Goal: Task Accomplishment & Management: Manage account settings

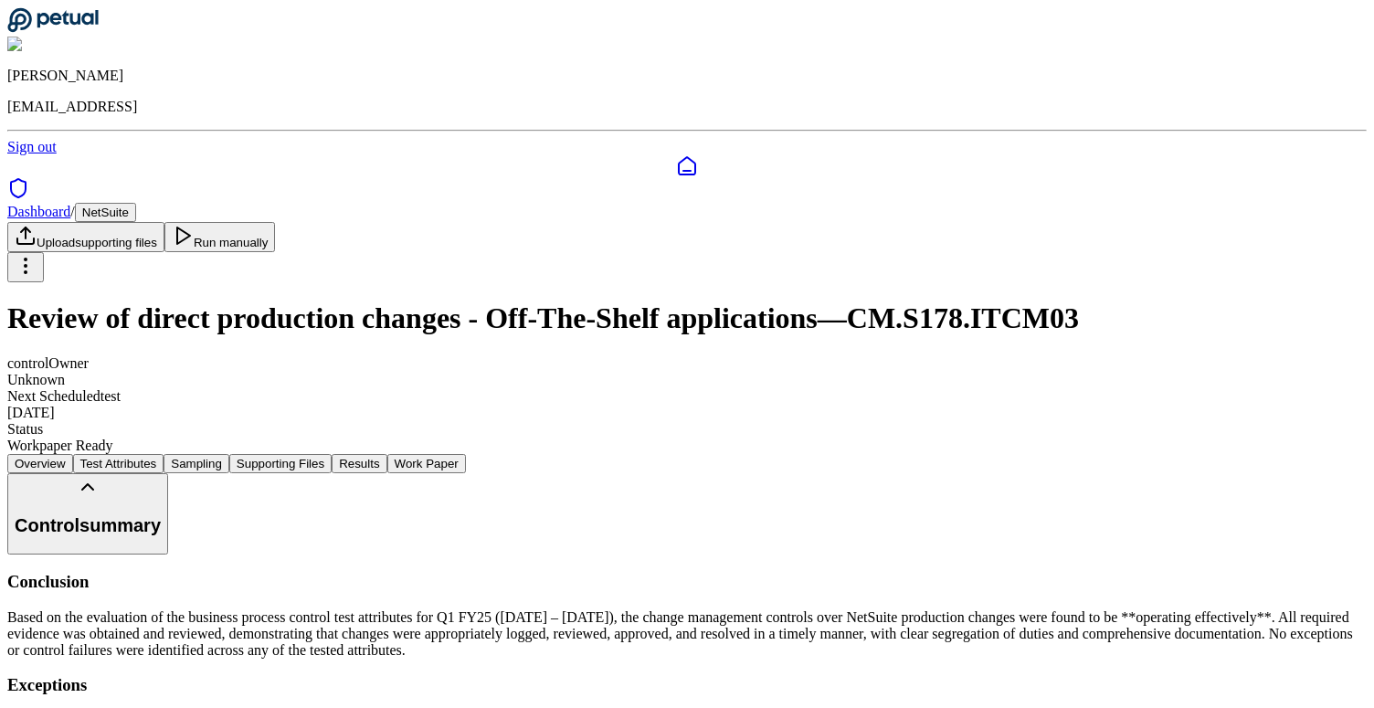
click at [95, 26] on icon at bounding box center [52, 20] width 91 height 26
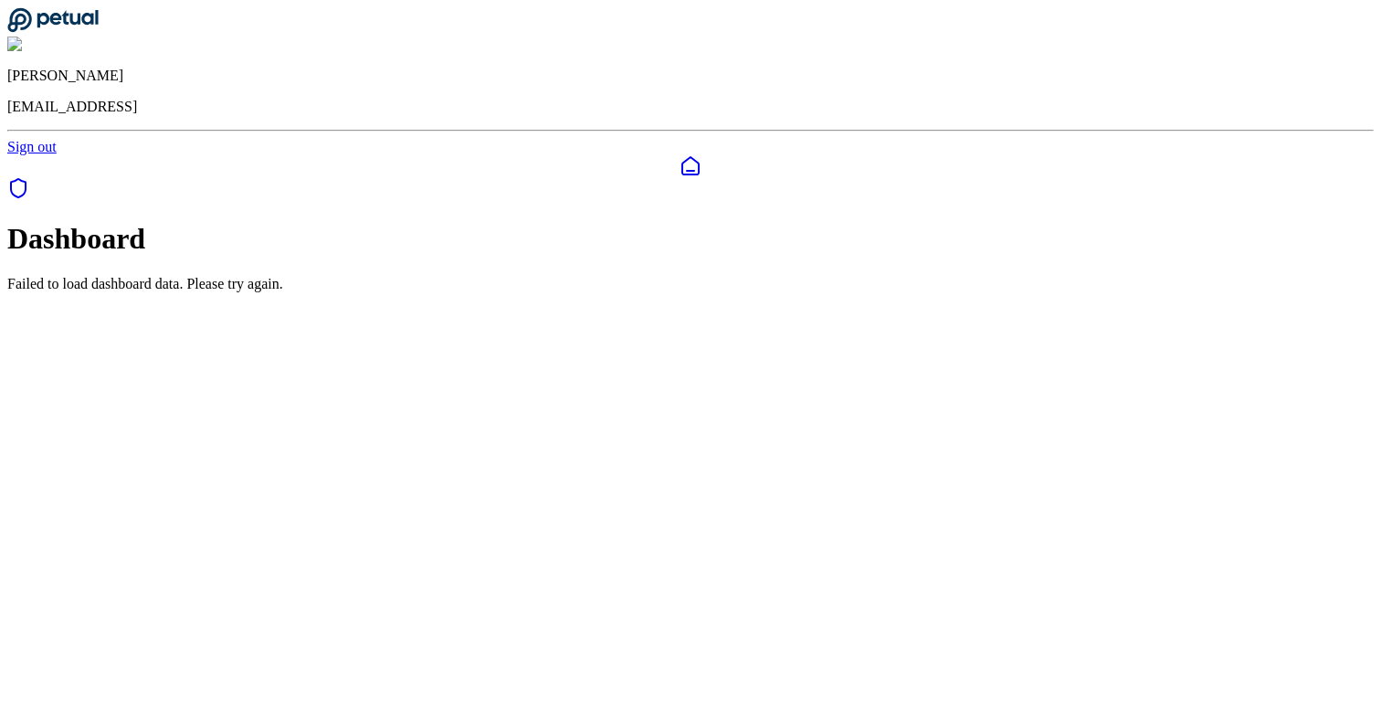
click at [641, 276] on div "Failed to load dashboard data. Please try again." at bounding box center [690, 284] width 1366 height 16
click at [14, 155] on div at bounding box center [690, 166] width 1366 height 22
click at [87, 31] on icon at bounding box center [52, 20] width 90 height 24
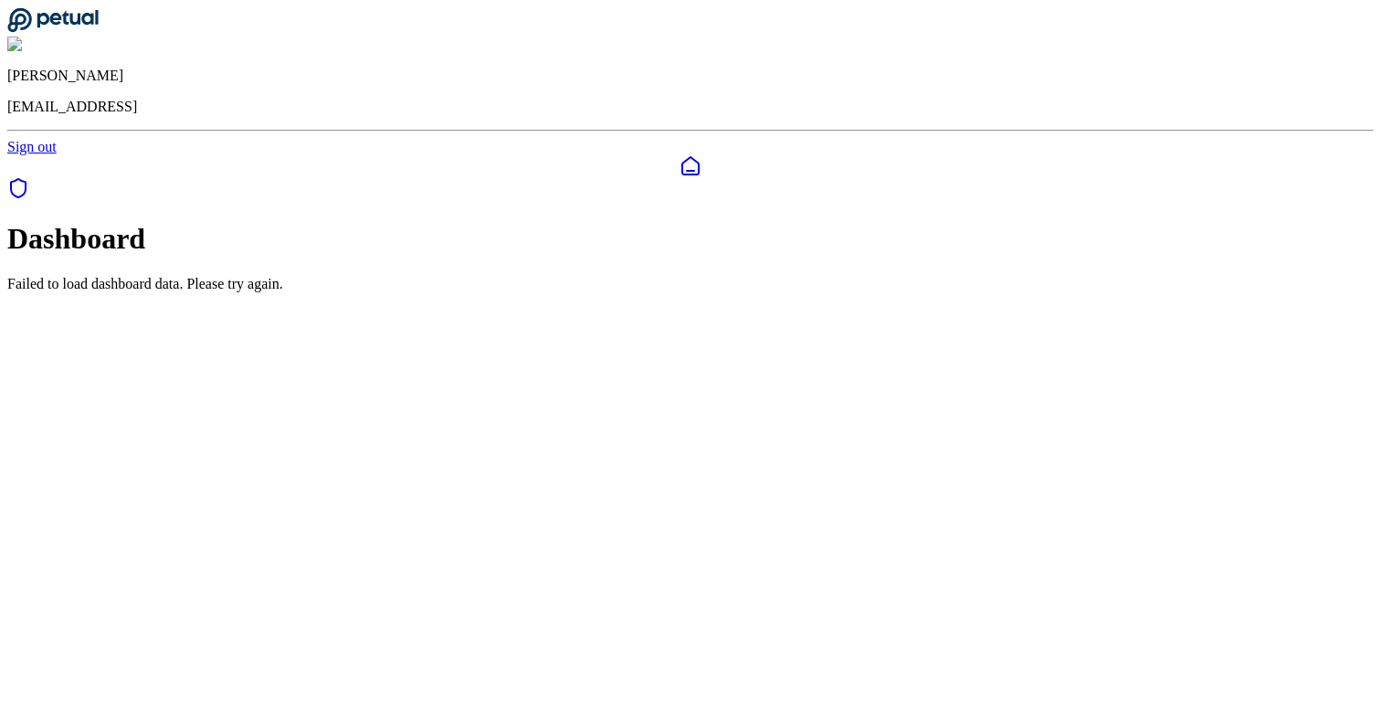
click at [675, 218] on div "Failed to load dashboard data. Please try again." at bounding box center [690, 284] width 1366 height 16
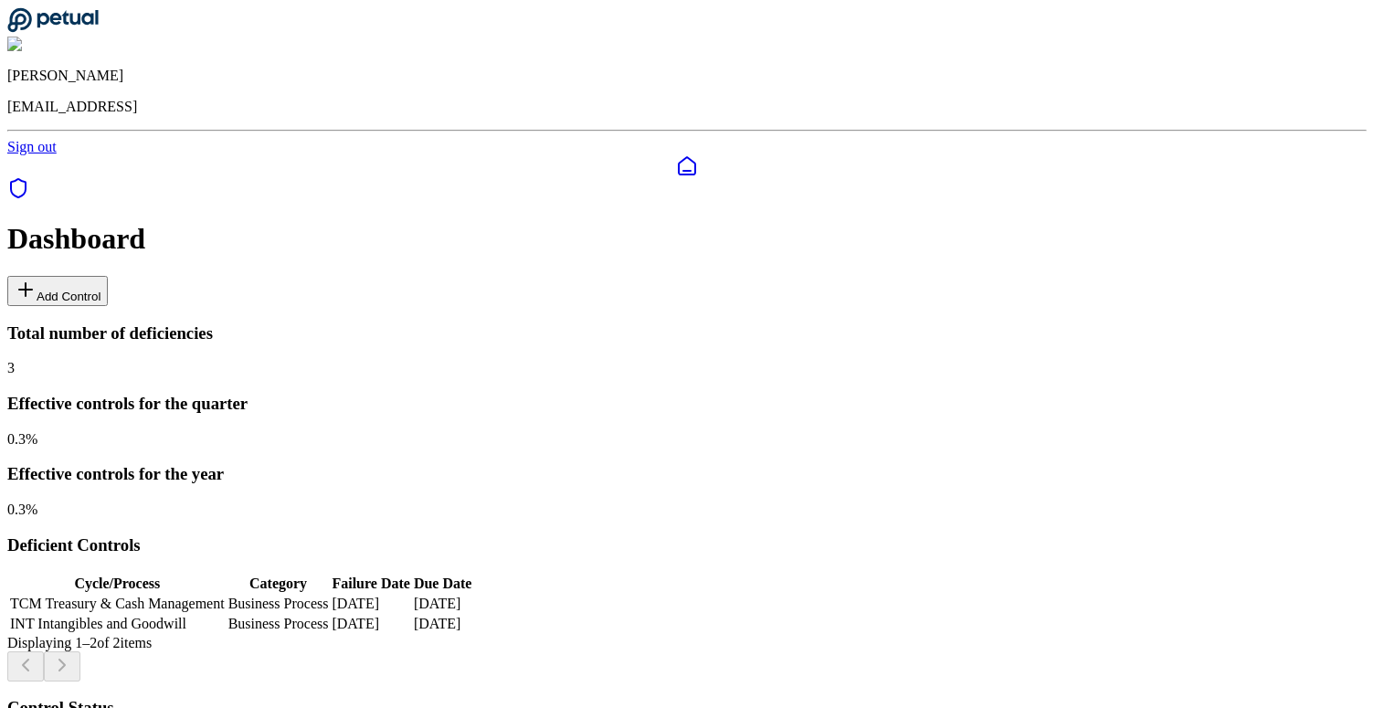
click at [108, 276] on button "Add Control" at bounding box center [57, 291] width 100 height 30
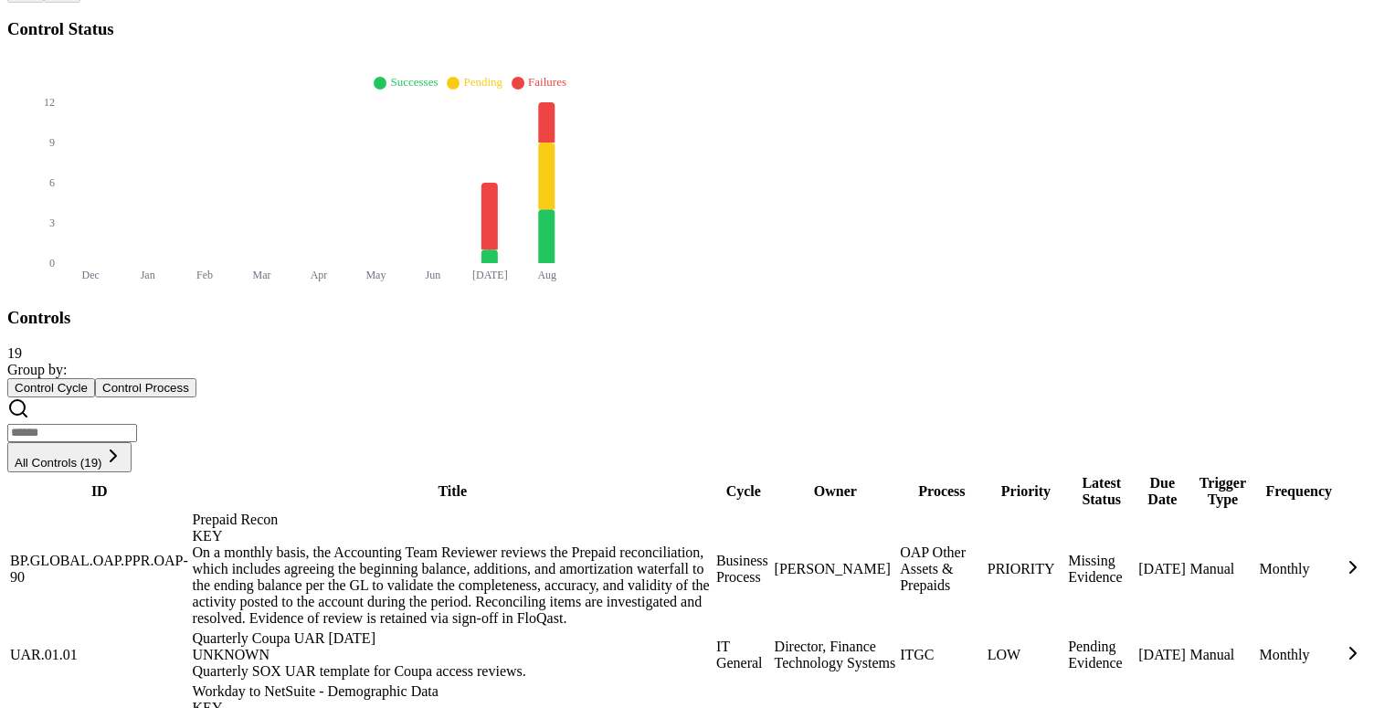
scroll to position [674, 0]
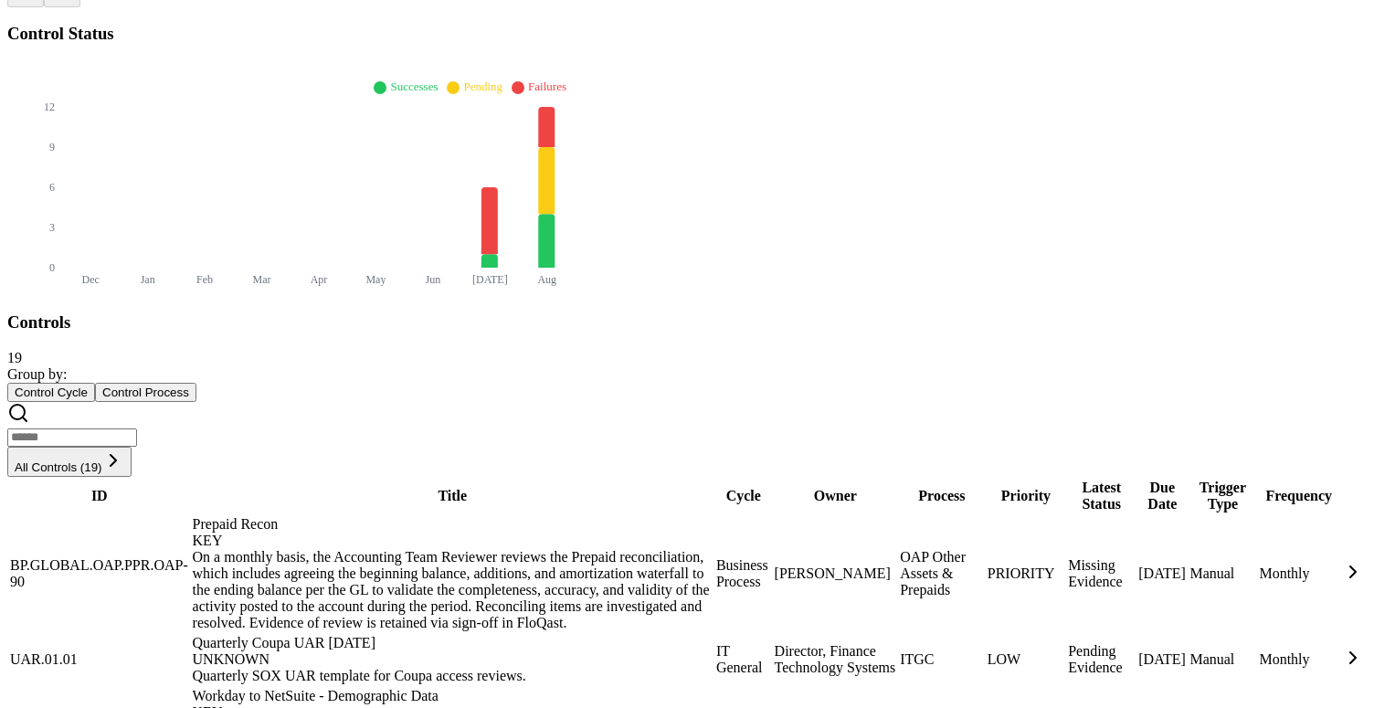
click at [416, 668] on div "Quarterly SOX UAR template for Coupa access reviews." at bounding box center [453, 676] width 520 height 16
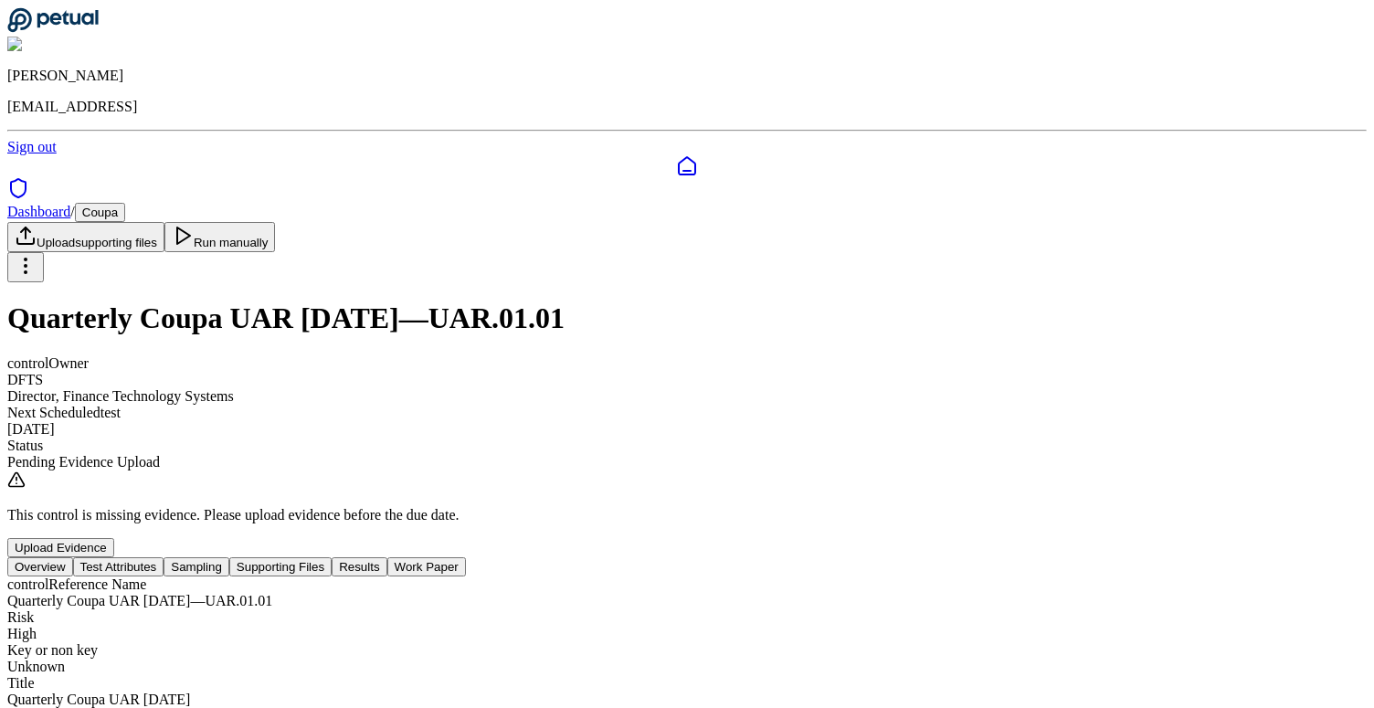
click at [164, 557] on button "Test Attributes" at bounding box center [118, 566] width 91 height 19
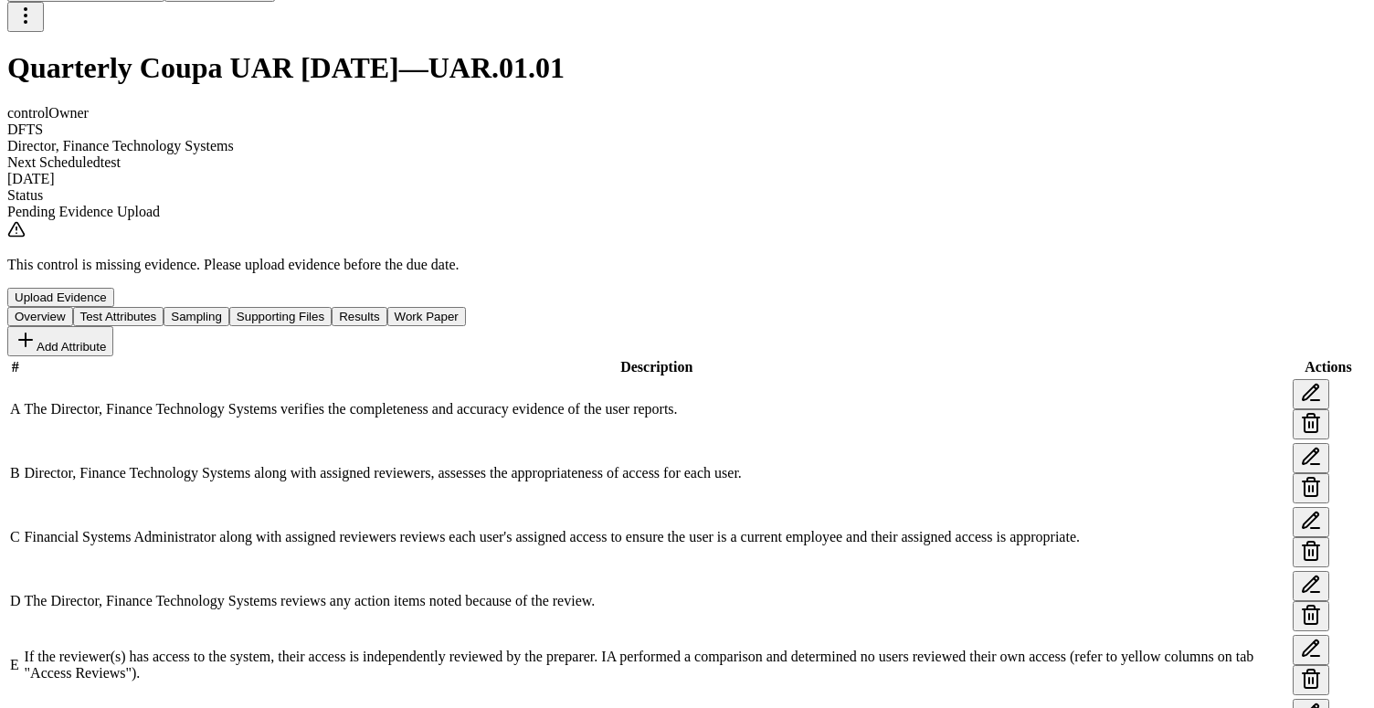
scroll to position [318, 0]
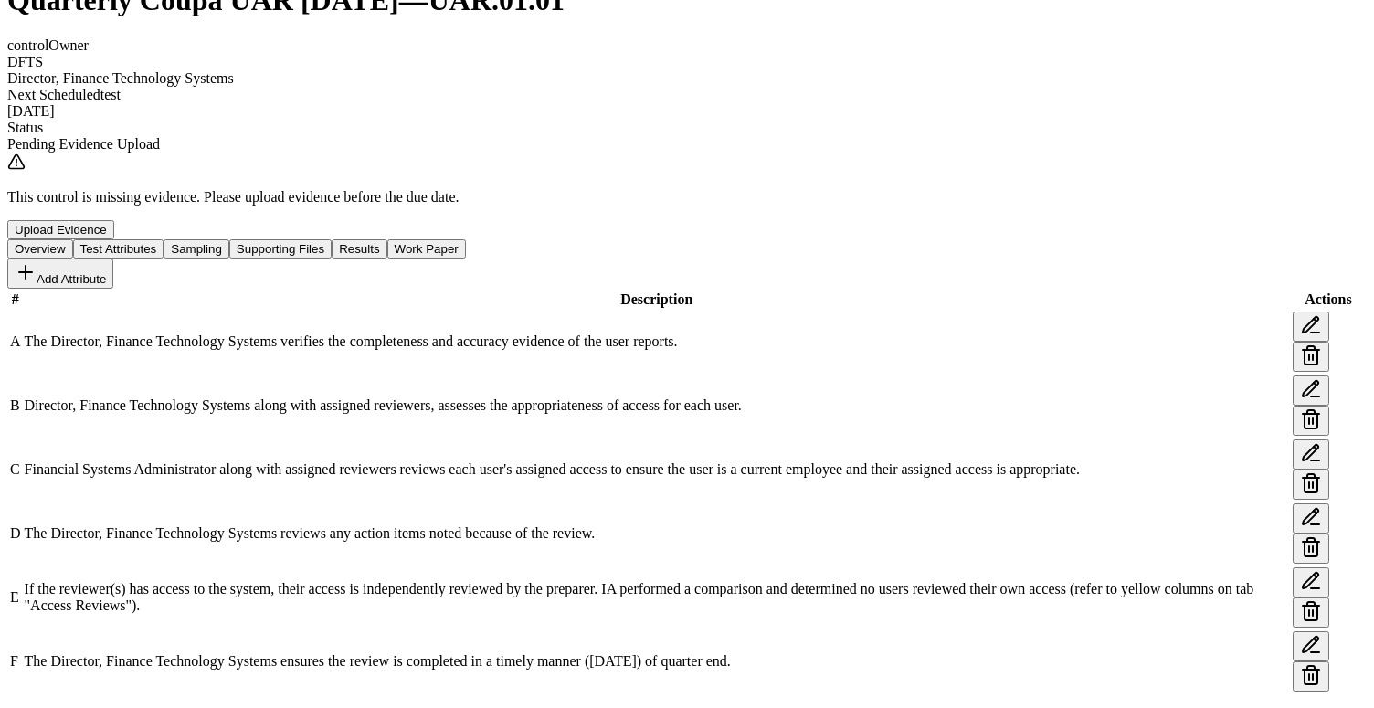
click at [229, 239] on button "Sampling" at bounding box center [196, 248] width 66 height 19
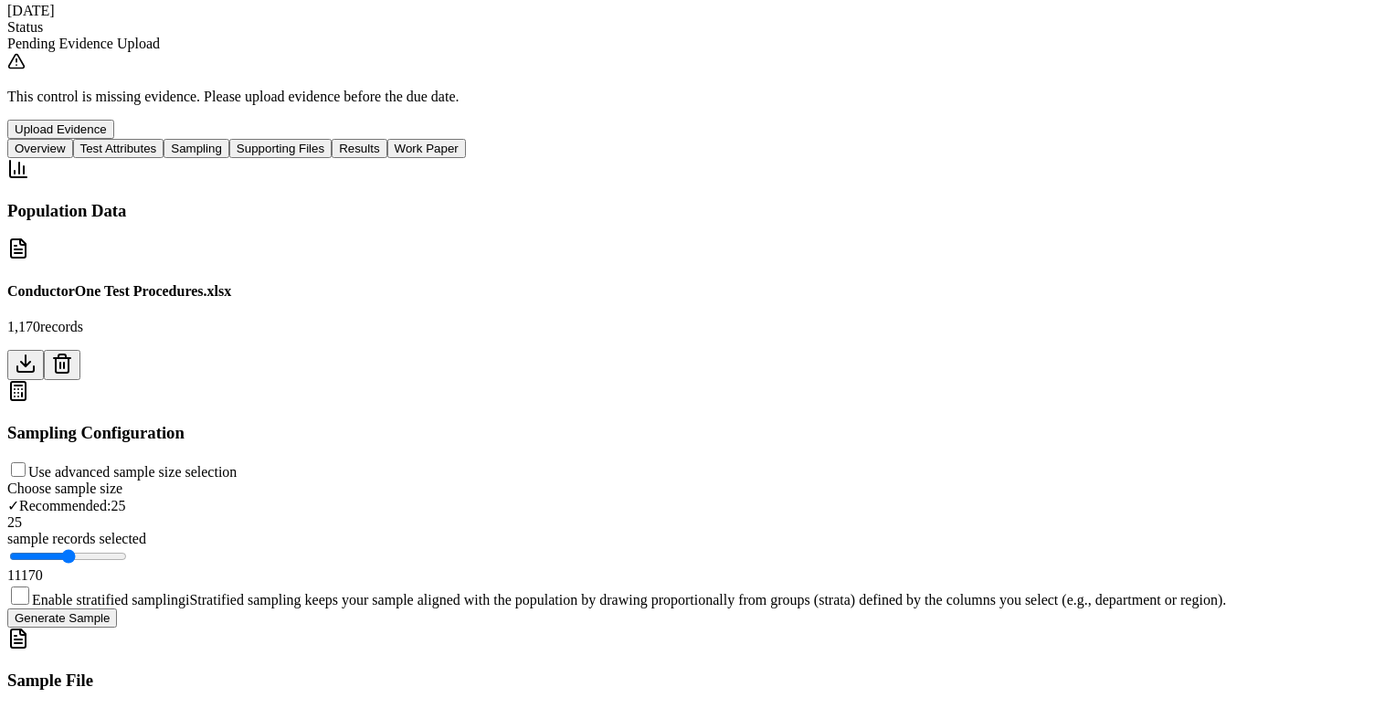
scroll to position [46, 0]
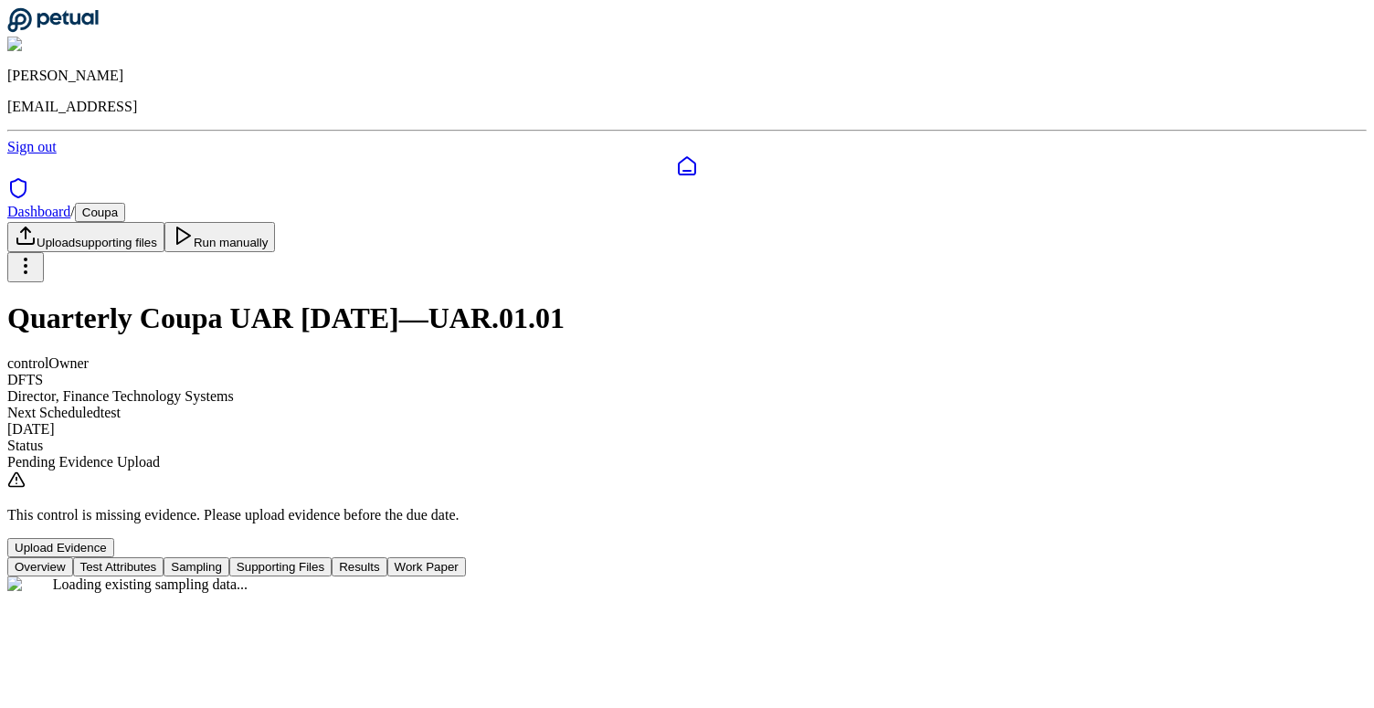
scroll to position [0, 0]
click at [332, 557] on button "Supporting Files" at bounding box center [280, 566] width 102 height 19
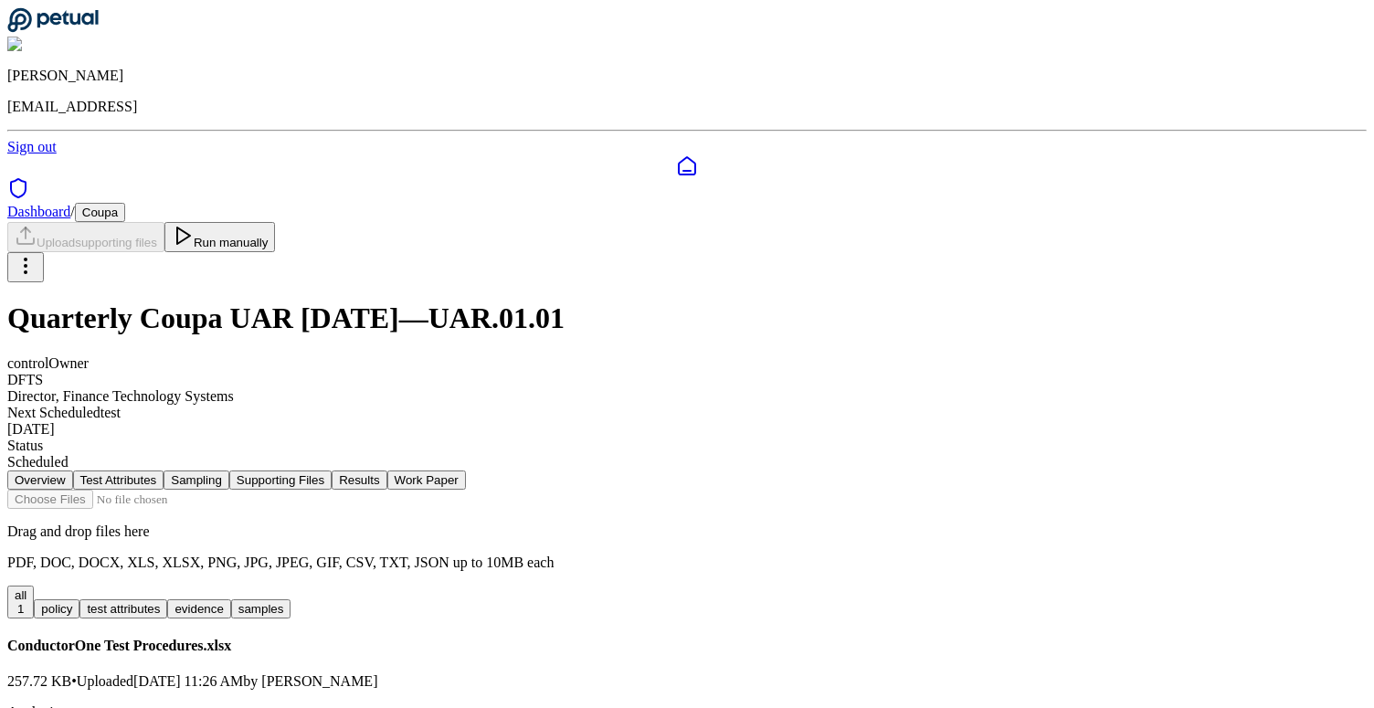
click at [276, 222] on button "Run manually" at bounding box center [219, 237] width 111 height 30
click at [657, 301] on h1 "Quarterly Coupa UAR Jul 2025 — UAR.01.01" at bounding box center [686, 318] width 1359 height 34
click at [676, 301] on h1 "Quarterly Coupa UAR Jul 2025 — UAR.01.01" at bounding box center [686, 318] width 1359 height 34
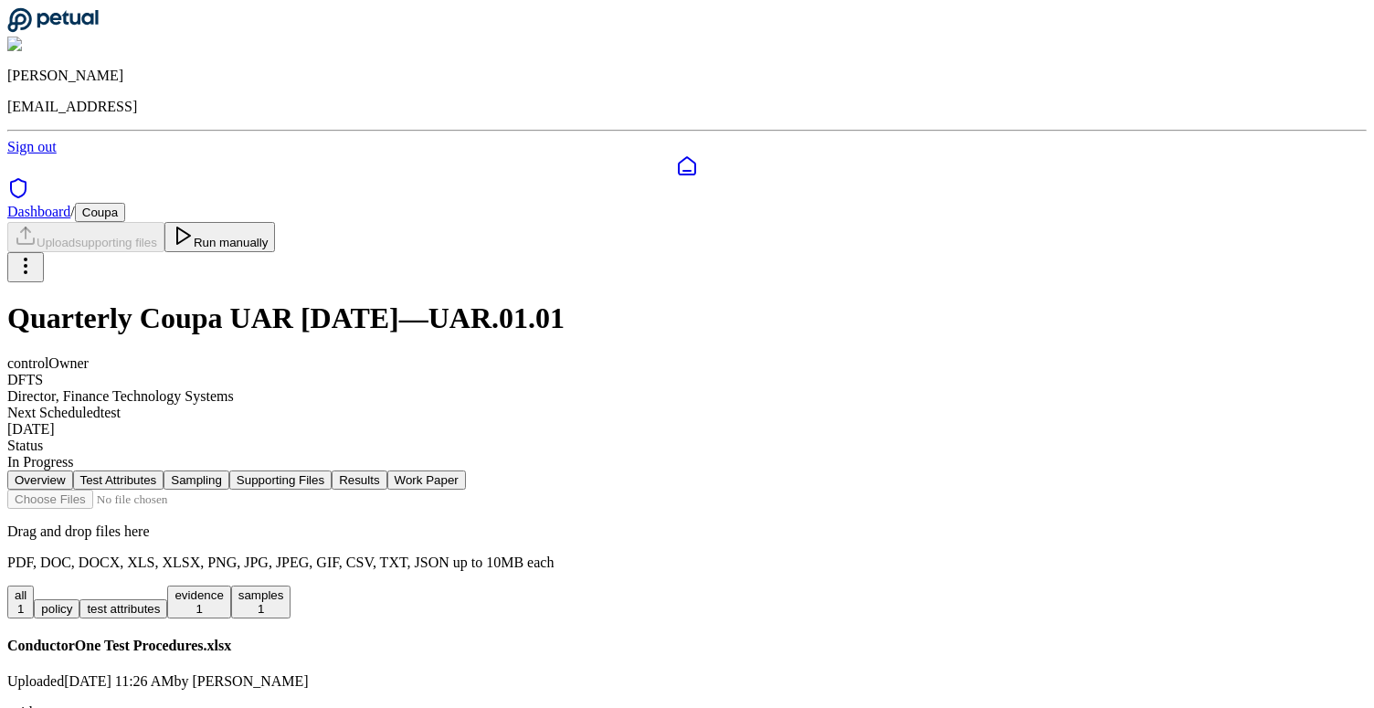
click at [625, 301] on h1 "Quarterly Coupa UAR Jul 2025 — UAR.01.01" at bounding box center [686, 318] width 1359 height 34
click at [602, 301] on h1 "Quarterly Coupa UAR Jul 2025 — UAR.01.01" at bounding box center [686, 318] width 1359 height 34
click at [476, 301] on h1 "Quarterly Coupa UAR Jul 2025 — UAR.01.01" at bounding box center [686, 318] width 1359 height 34
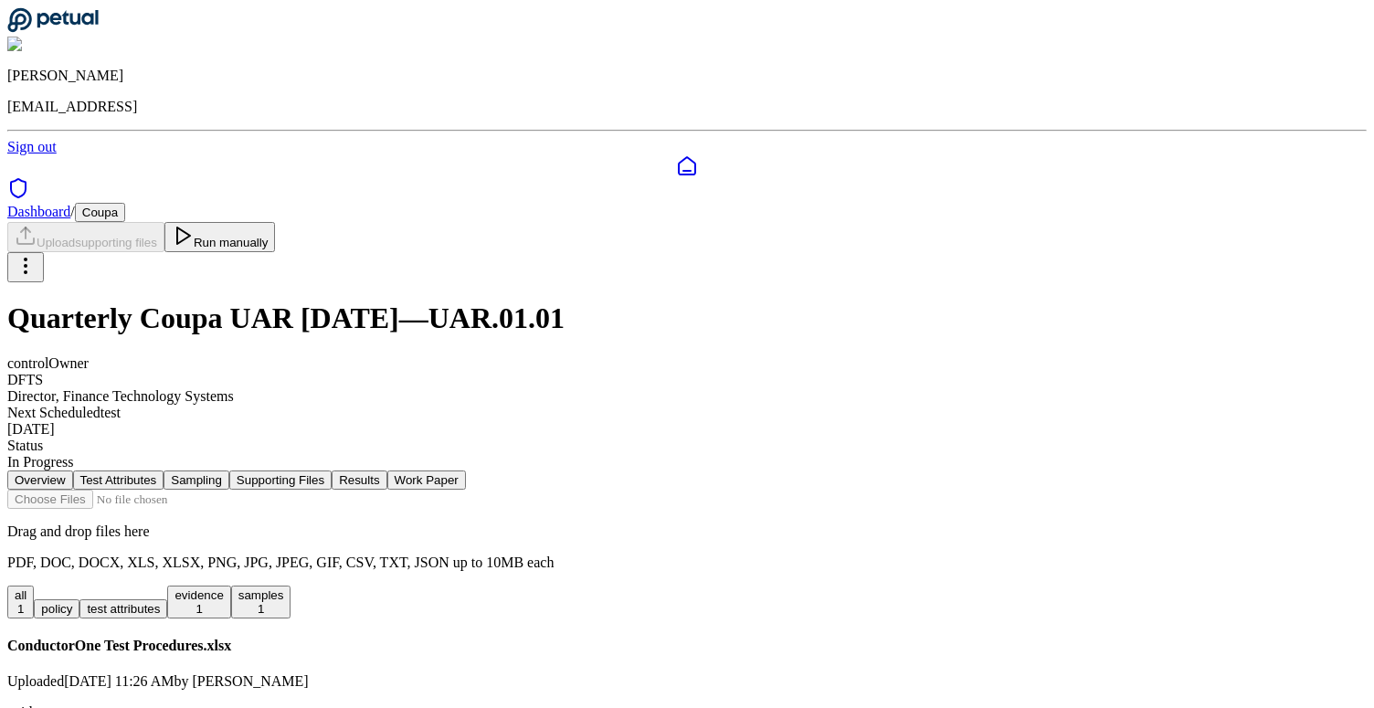
click at [395, 301] on h1 "Quarterly Coupa UAR Jul 2025 — UAR.01.01" at bounding box center [686, 318] width 1359 height 34
click at [307, 301] on h1 "Quarterly Coupa UAR Jul 2025 — UAR.01.01" at bounding box center [686, 318] width 1359 height 34
click at [234, 301] on h1 "Quarterly Coupa UAR Jul 2025 — UAR.01.01" at bounding box center [686, 318] width 1359 height 34
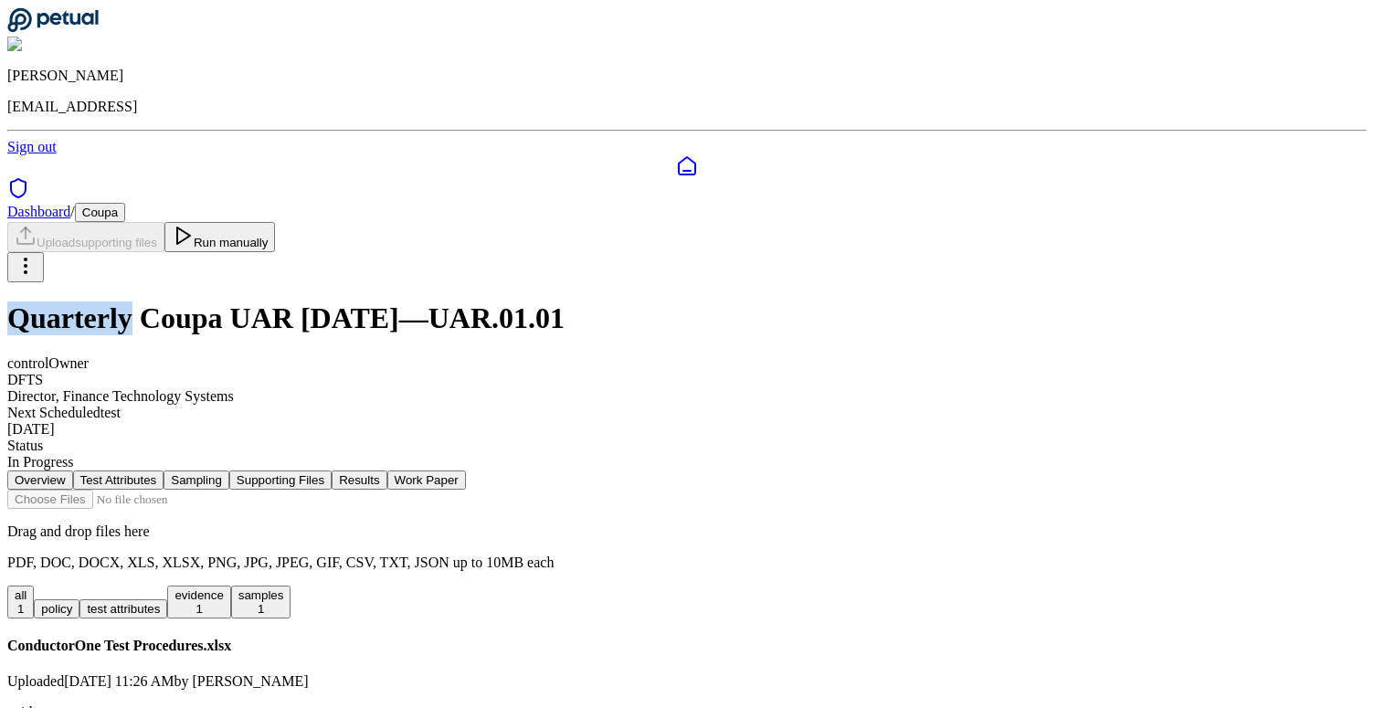
click at [234, 301] on h1 "Quarterly Coupa UAR Jul 2025 — UAR.01.01" at bounding box center [686, 318] width 1359 height 34
click at [164, 470] on button "Test Attributes" at bounding box center [118, 479] width 91 height 19
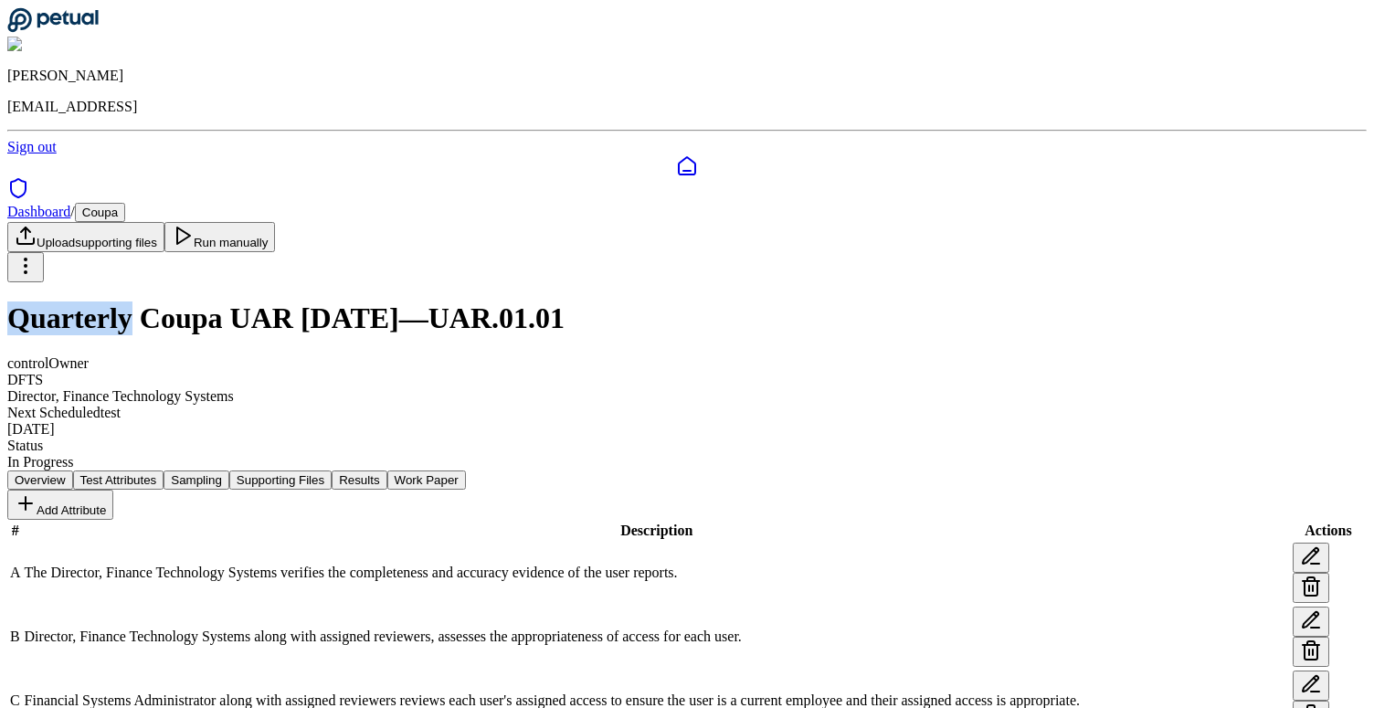
click at [386, 470] on button "Results" at bounding box center [359, 479] width 55 height 19
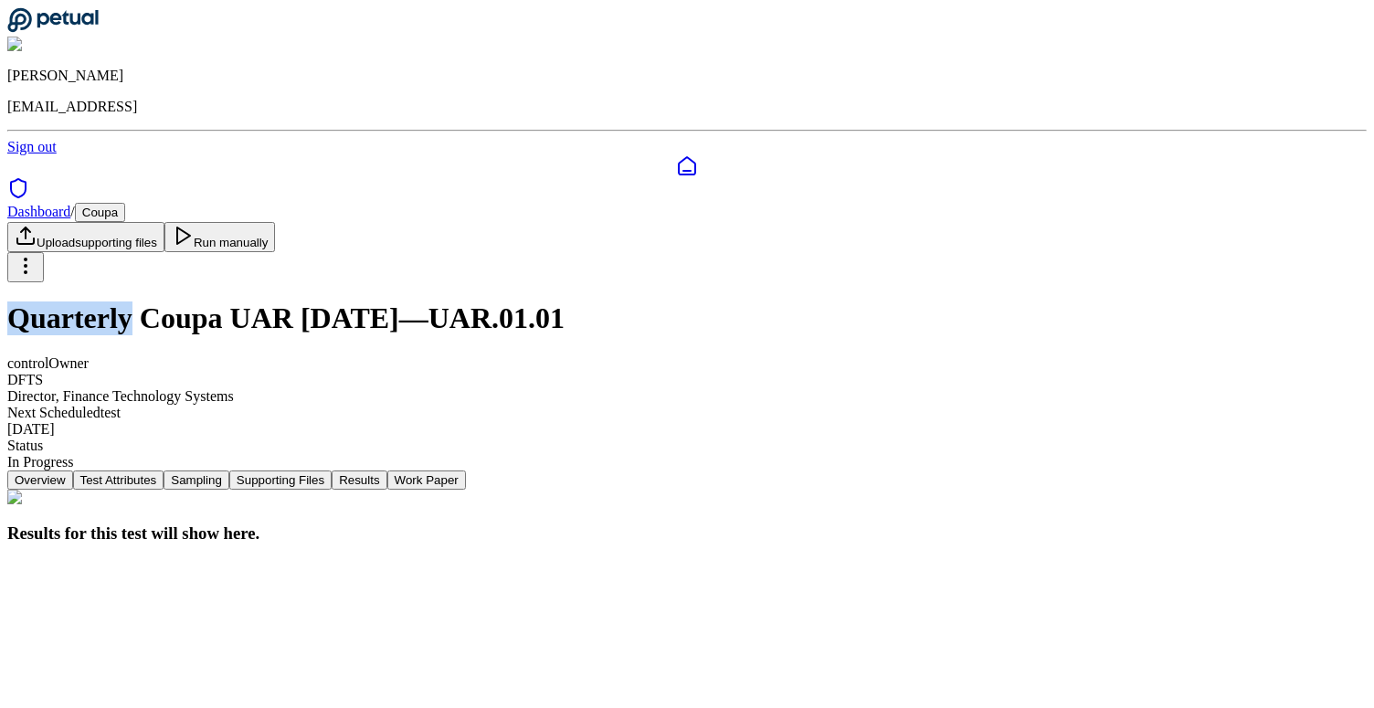
click at [164, 470] on button "Test Attributes" at bounding box center [118, 479] width 91 height 19
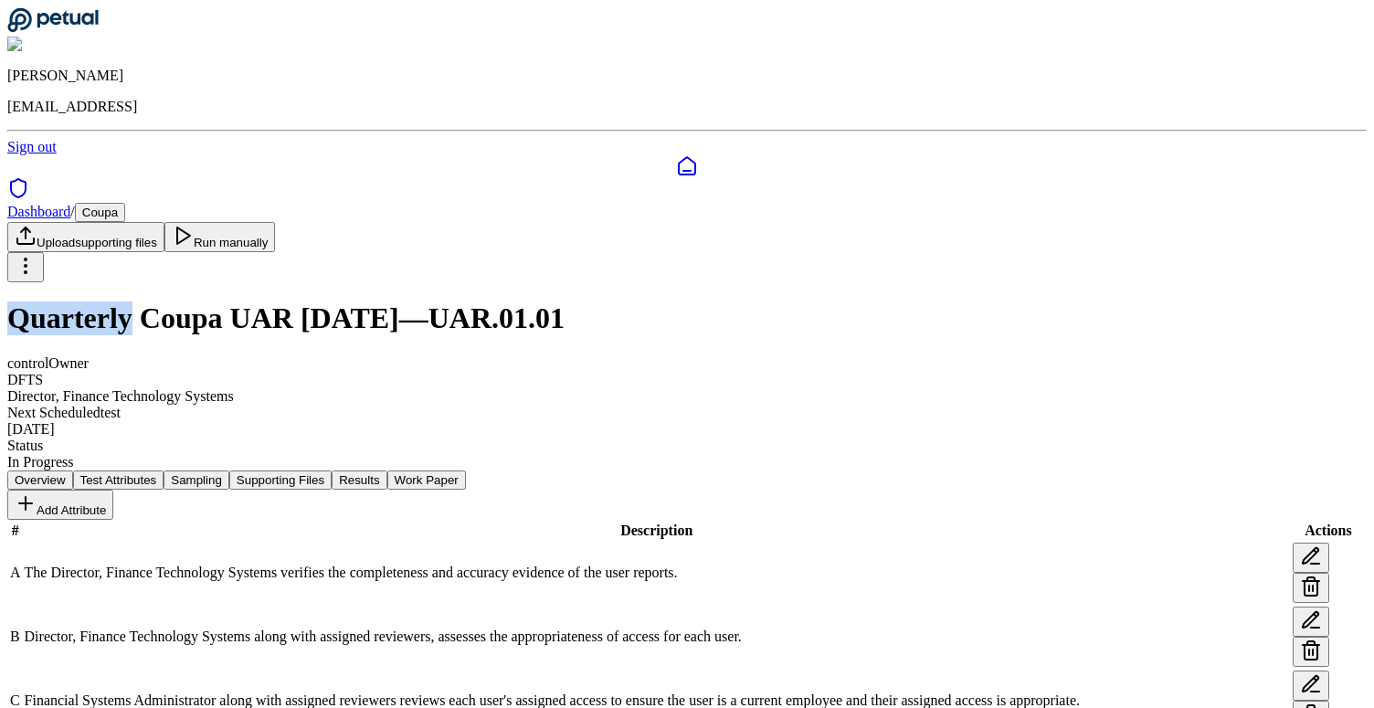
scroll to position [232, 0]
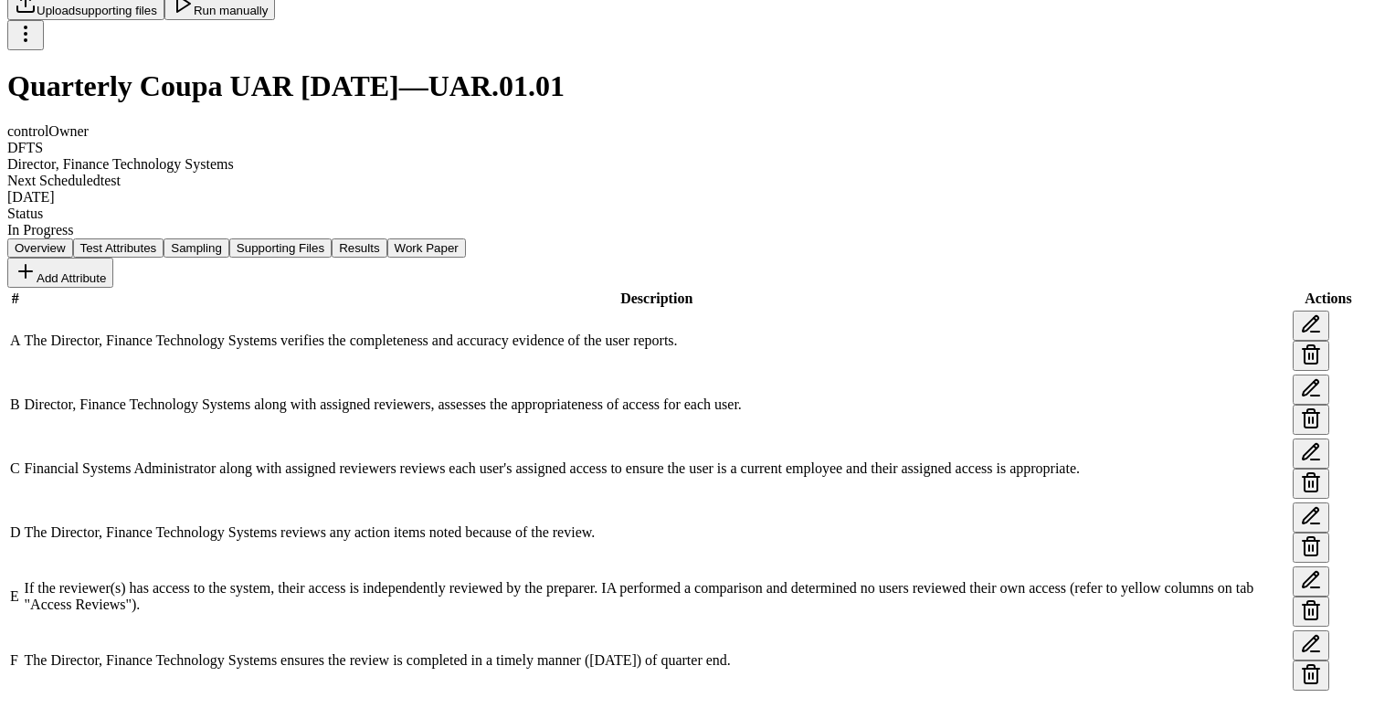
click at [471, 652] on span "The Director, Finance Technology Systems ensures the review is completed in a t…" at bounding box center [378, 660] width 706 height 16
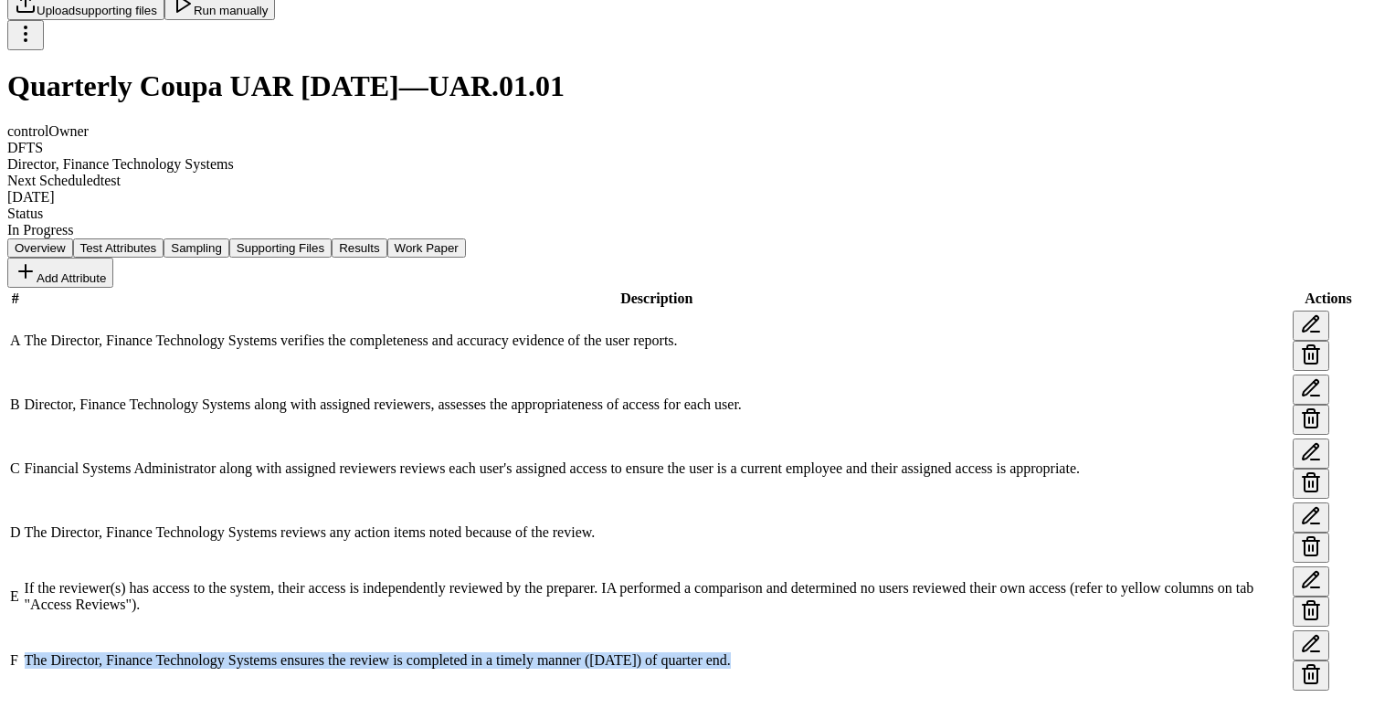
click at [471, 652] on span "The Director, Finance Technology Systems ensures the review is completed in a t…" at bounding box center [378, 660] width 706 height 16
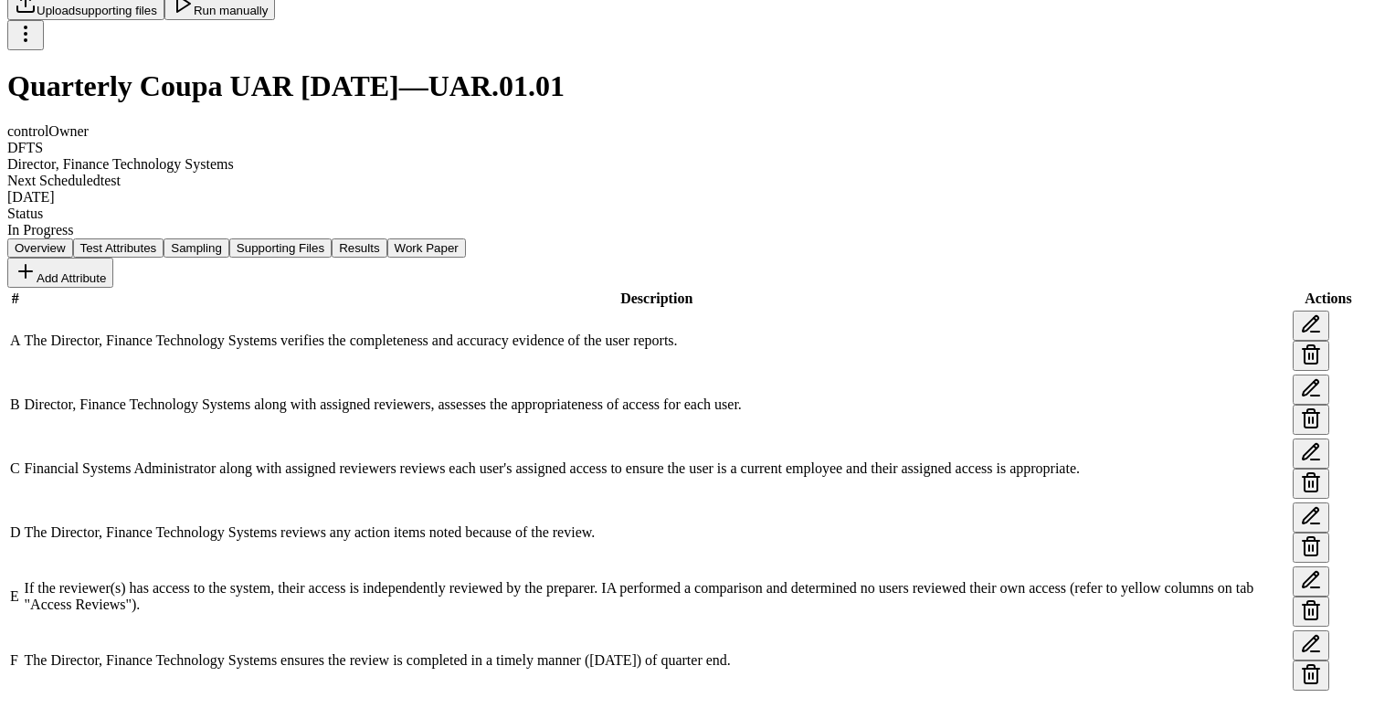
click at [521, 501] on td "The Director, Finance Technology Systems reviews any action items noted because…" at bounding box center [657, 532] width 1266 height 62
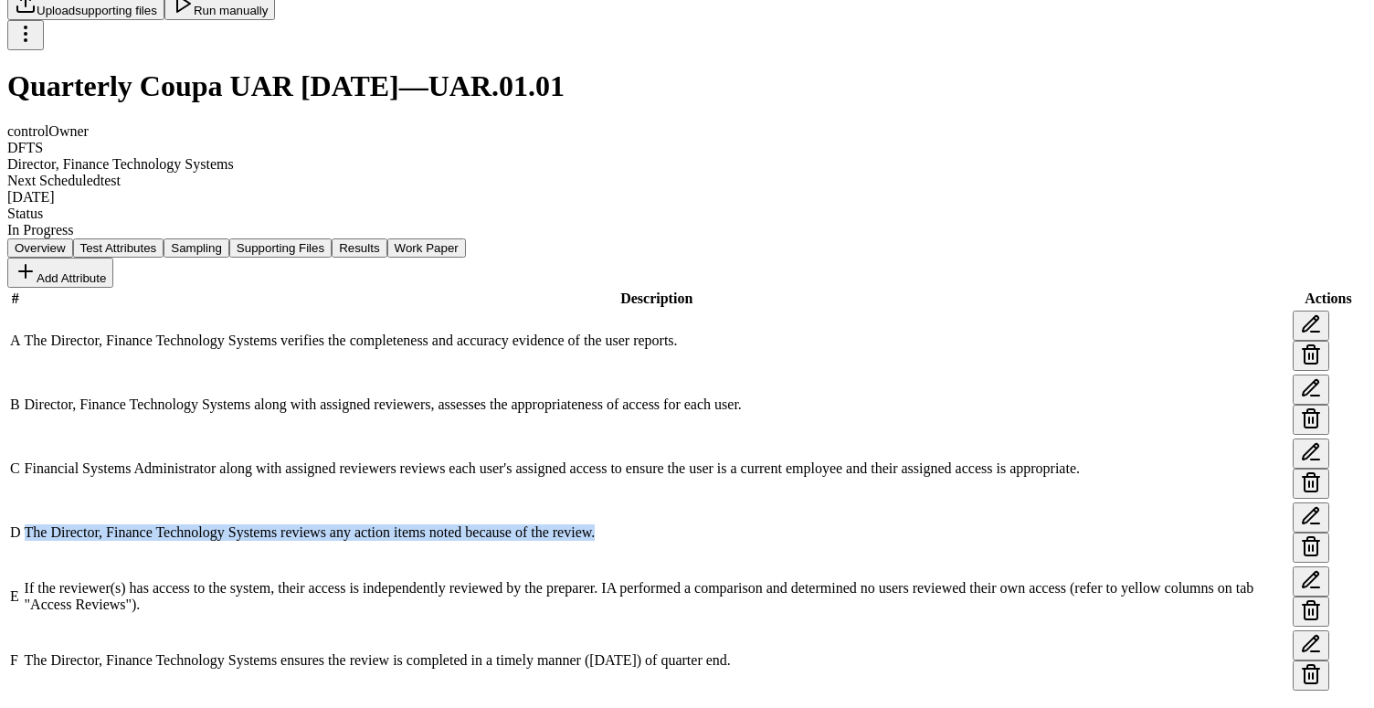
click at [521, 501] on td "The Director, Finance Technology Systems reviews any action items noted because…" at bounding box center [657, 532] width 1266 height 62
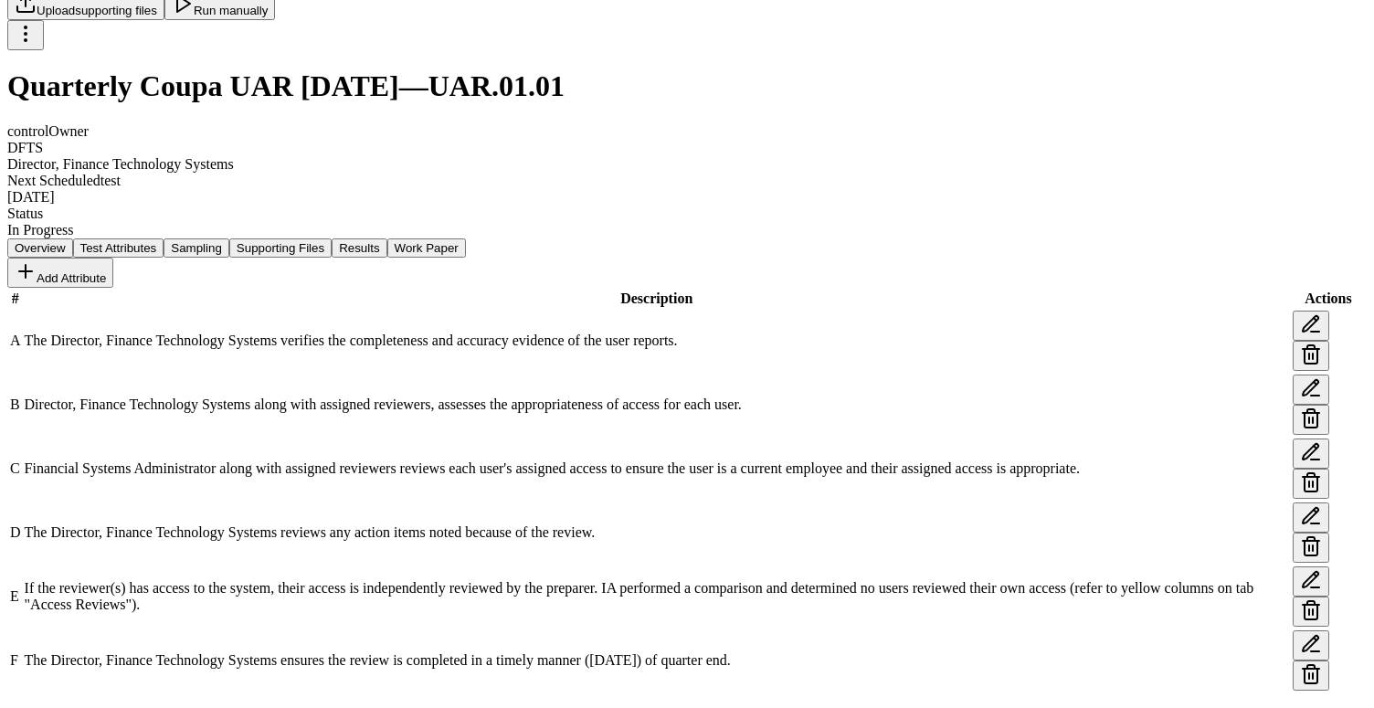
click at [524, 524] on span "The Director, Finance Technology Systems reviews any action items noted because…" at bounding box center [310, 532] width 571 height 16
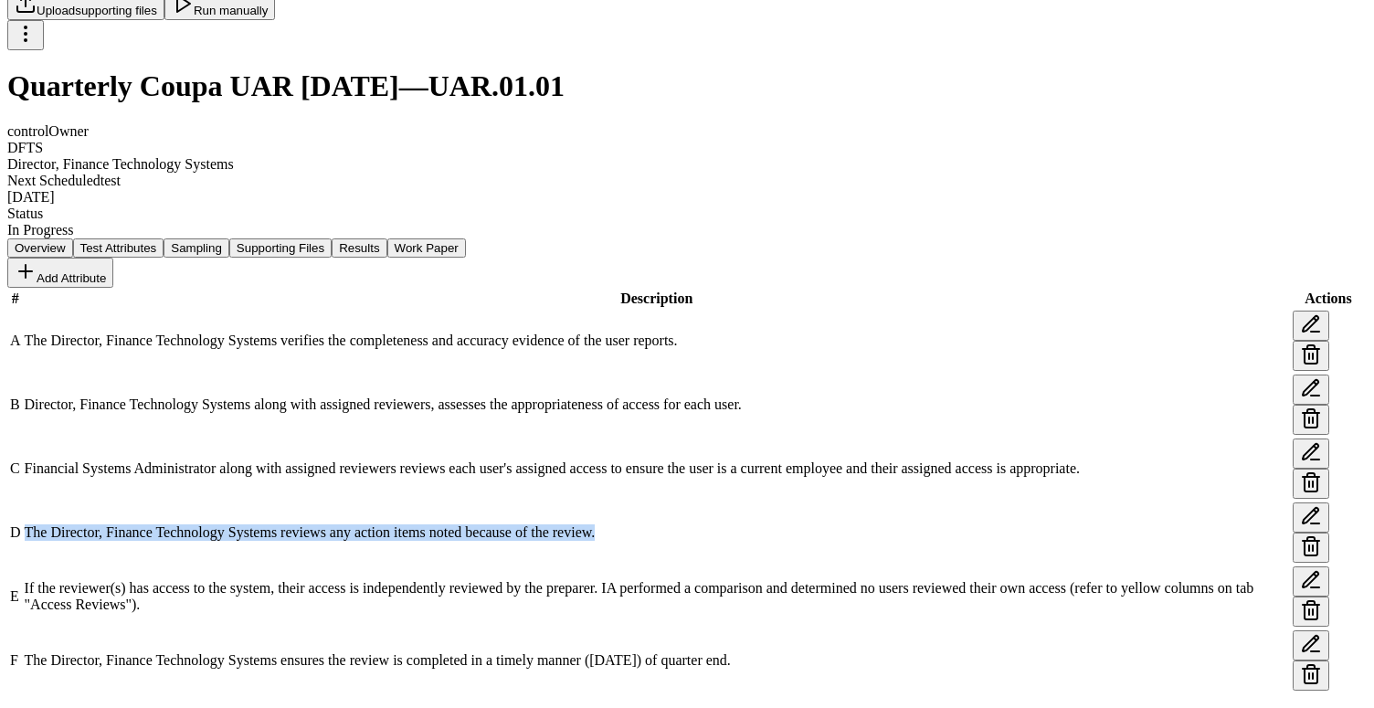
click at [524, 524] on span "The Director, Finance Technology Systems reviews any action items noted because…" at bounding box center [310, 532] width 571 height 16
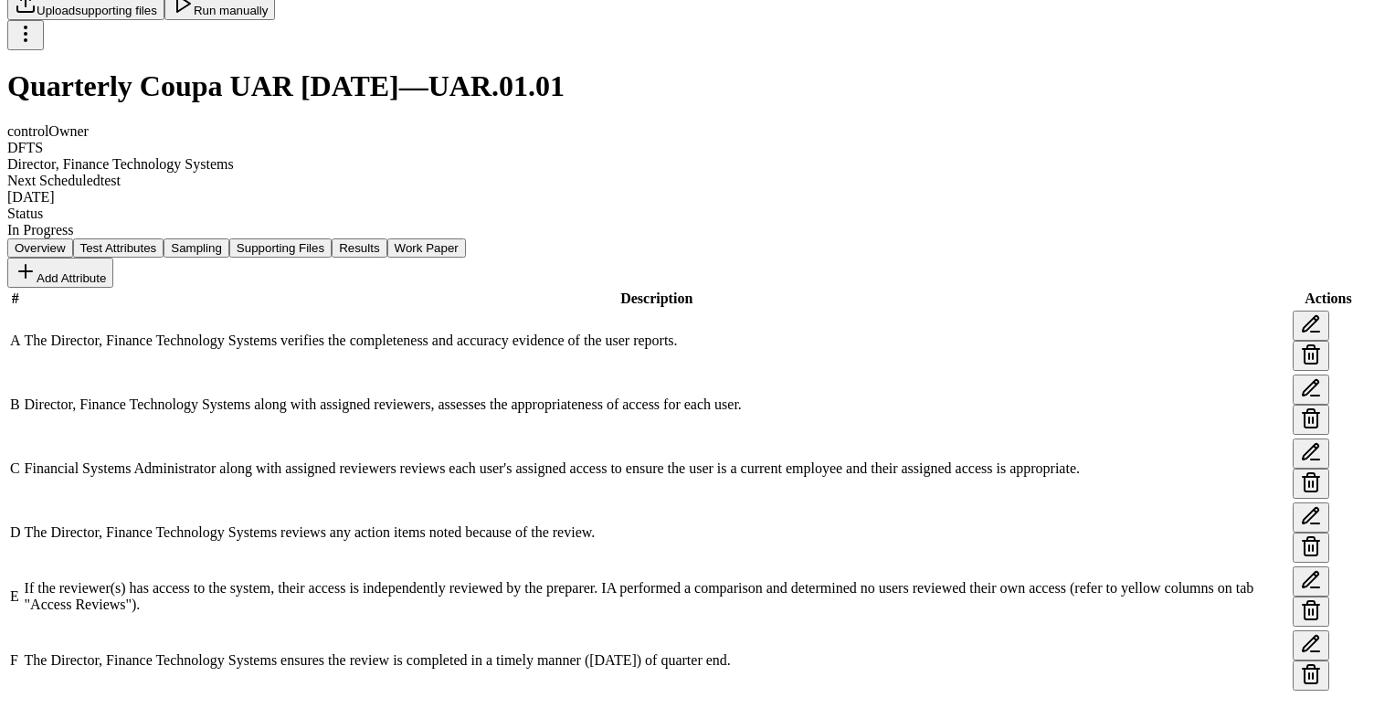
click at [552, 437] on td "Financial Systems Administrator along with assigned reviewers reviews each user…" at bounding box center [657, 468] width 1266 height 62
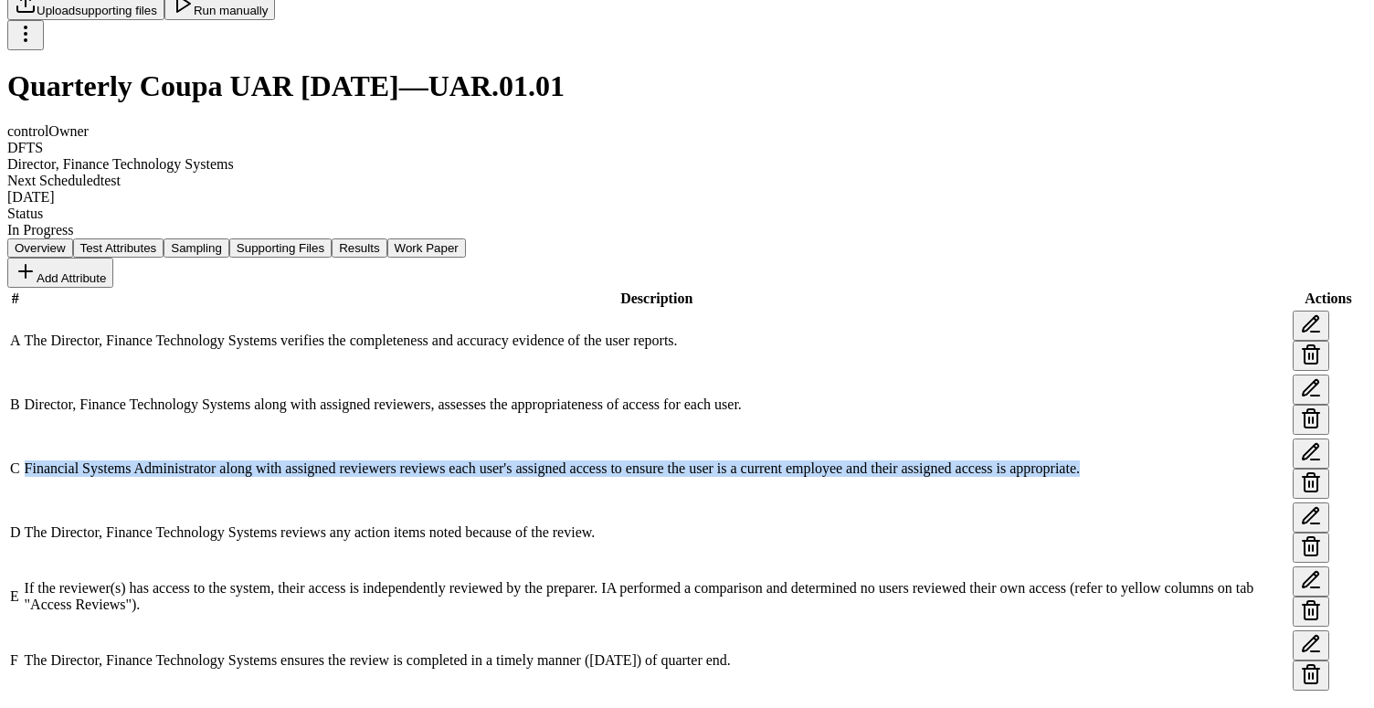
click at [552, 437] on td "Financial Systems Administrator along with assigned reviewers reviews each user…" at bounding box center [657, 468] width 1266 height 62
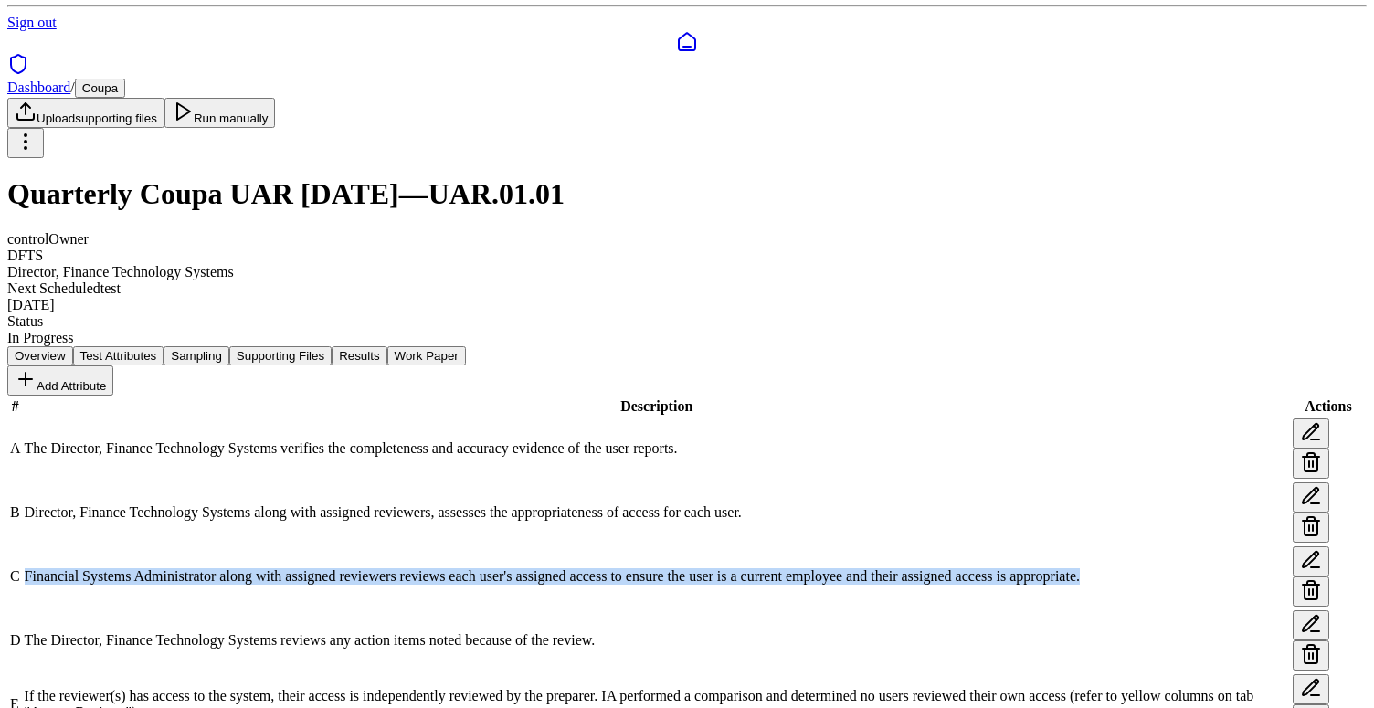
scroll to position [122, 0]
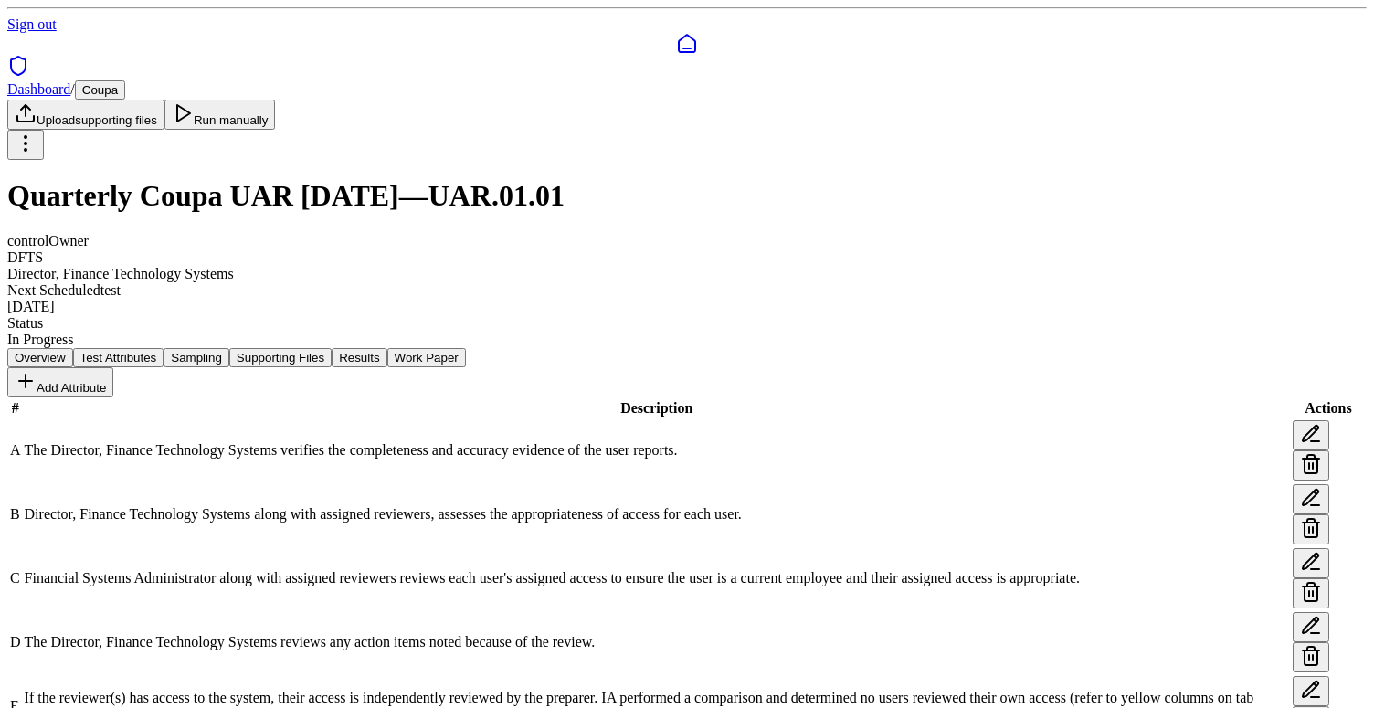
click at [550, 506] on span "Director, Finance Technology Systems along with assigned reviewers, assesses th…" at bounding box center [383, 514] width 717 height 16
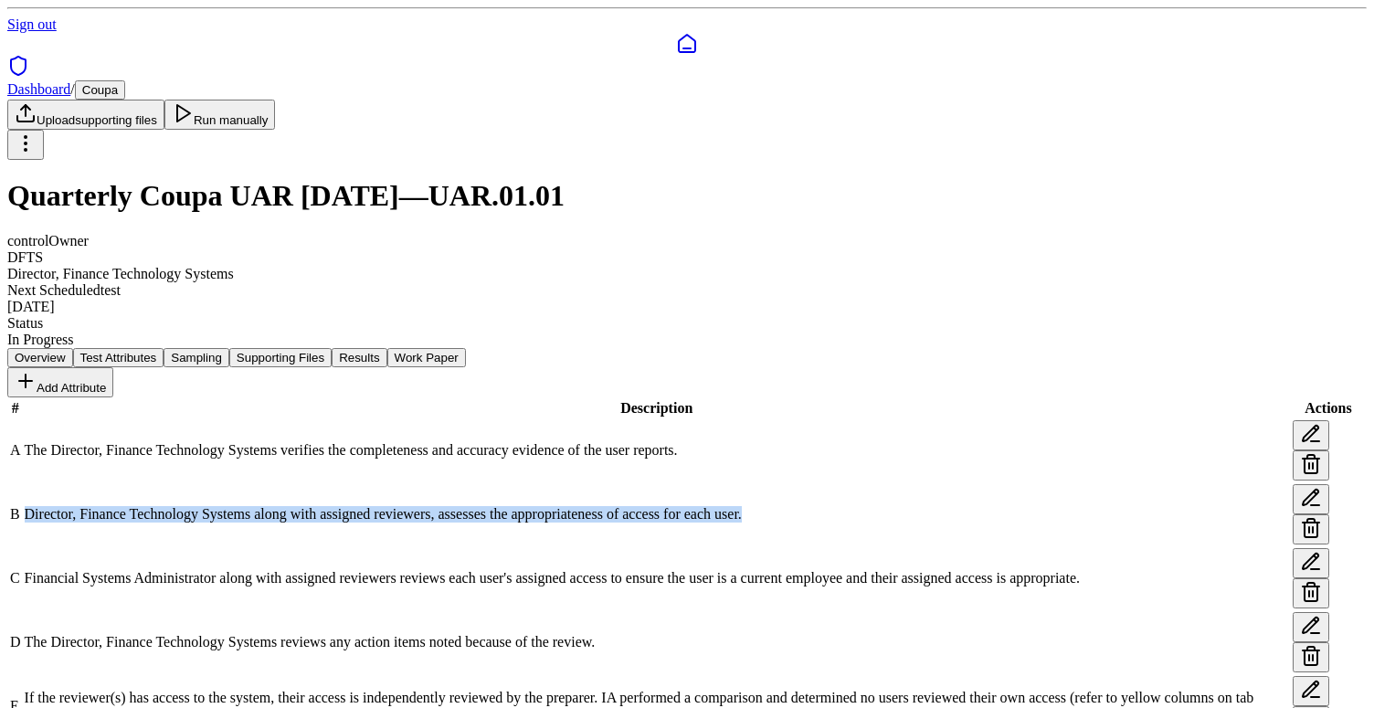
click at [550, 506] on span "Director, Finance Technology Systems along with assigned reviewers, assesses th…" at bounding box center [383, 514] width 717 height 16
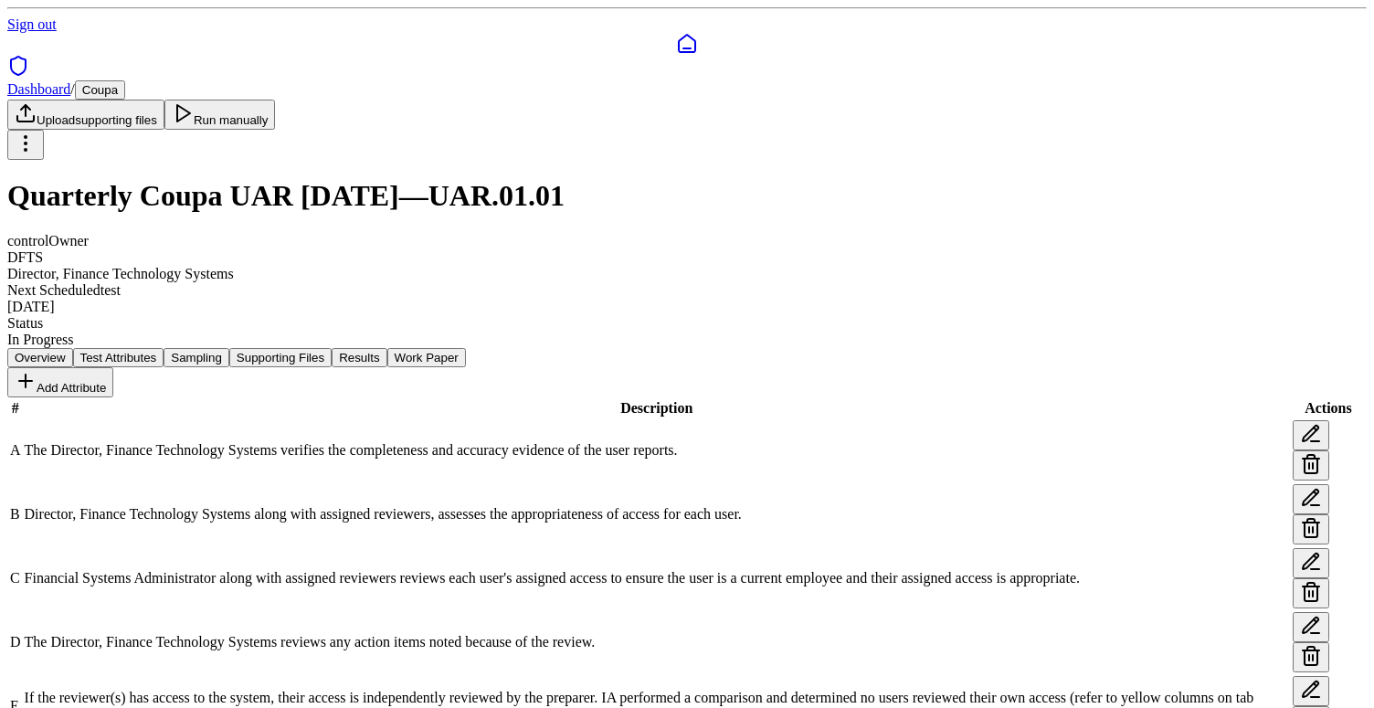
click at [564, 419] on td "The Director, Finance Technology Systems verifies the completeness and accuracy…" at bounding box center [657, 450] width 1266 height 62
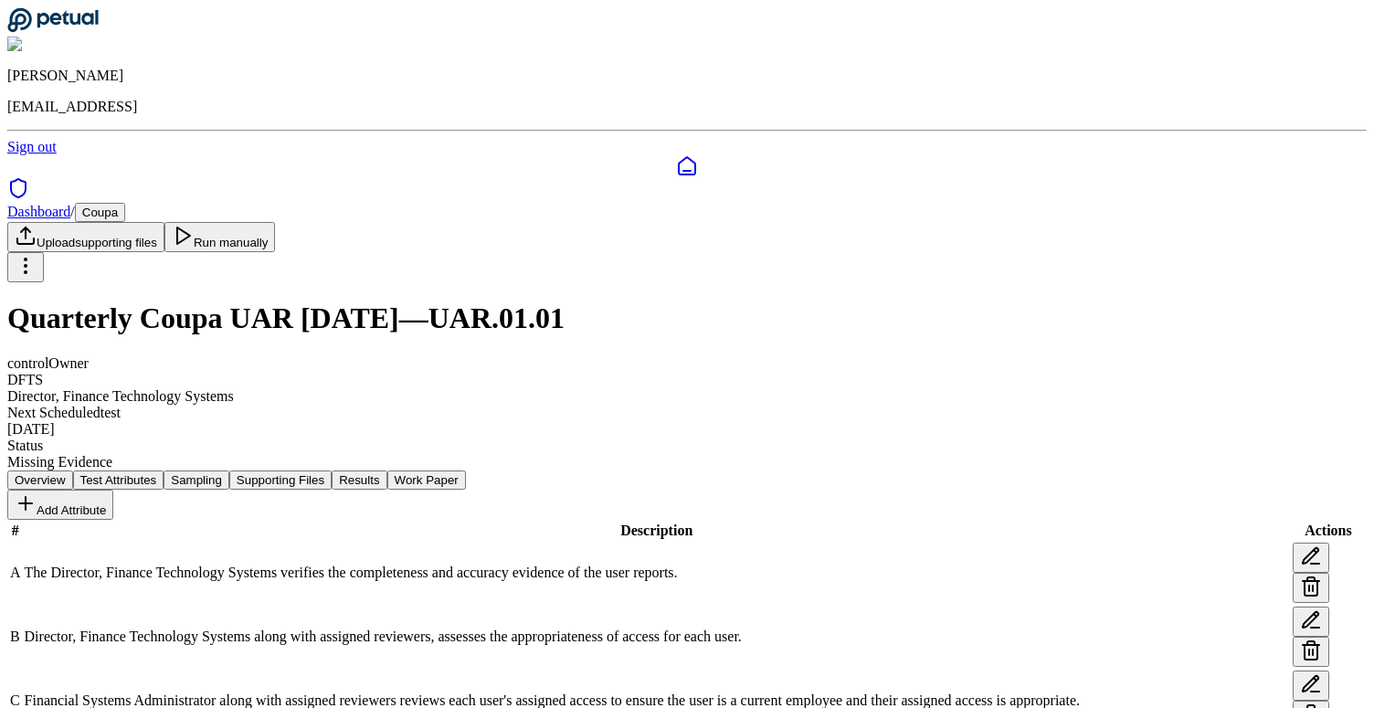
click at [386, 470] on button "Results" at bounding box center [359, 479] width 55 height 19
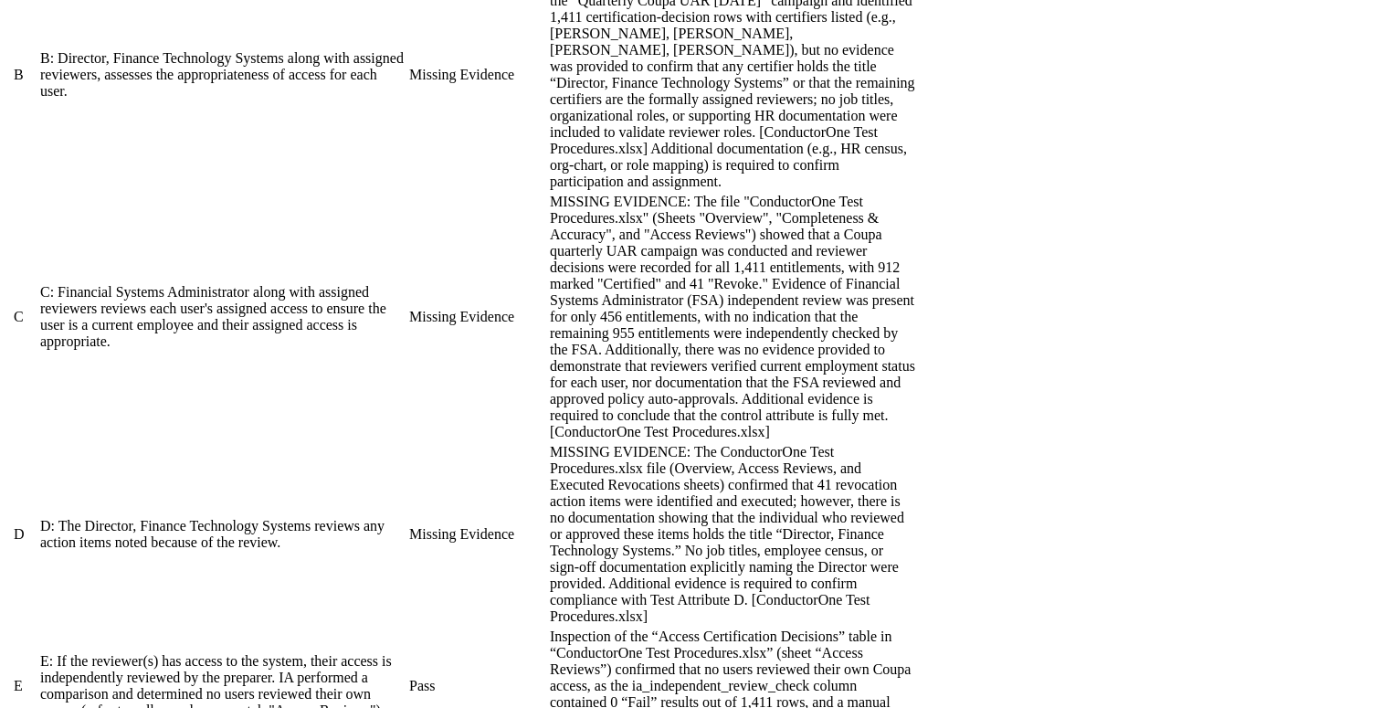
scroll to position [1239, 0]
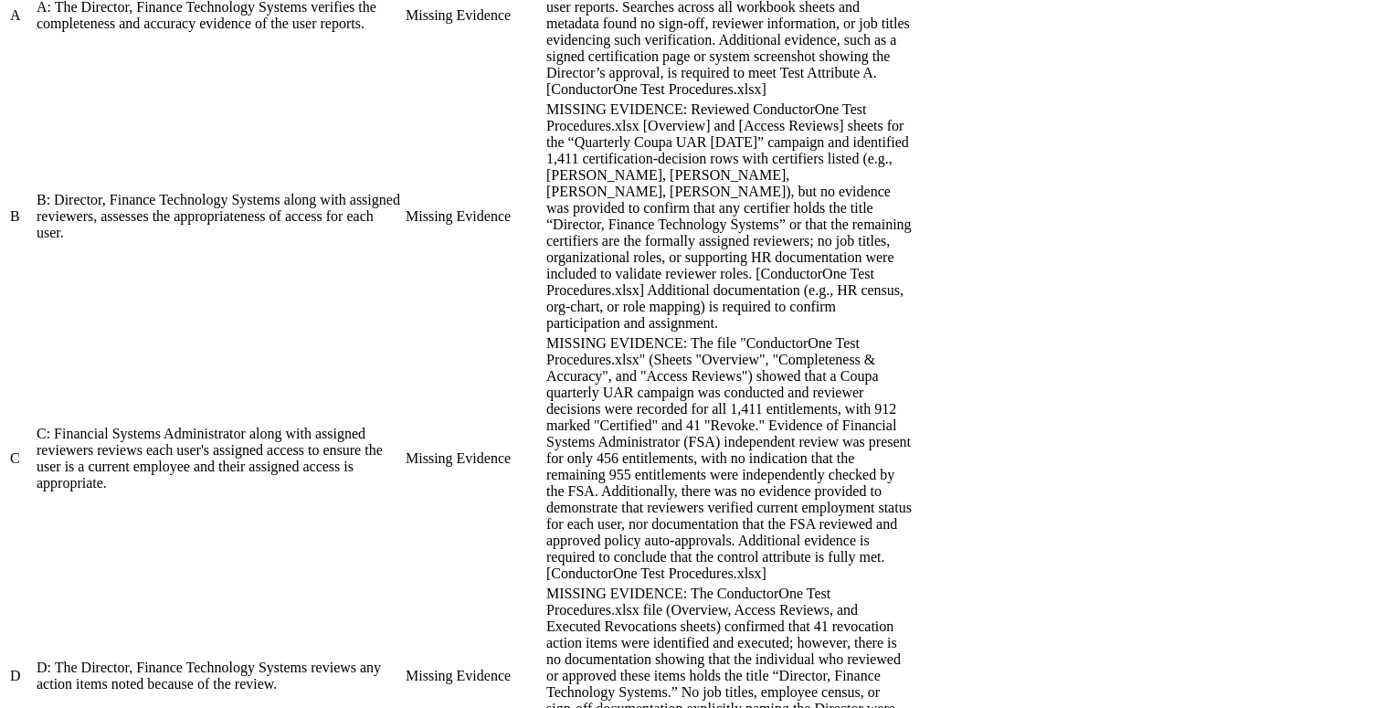
click at [911, 98] on div "MISSING EVIDENCE: The provided "ConductorOne Test Procedures.xlsx" did not cont…" at bounding box center [728, 15] width 365 height 164
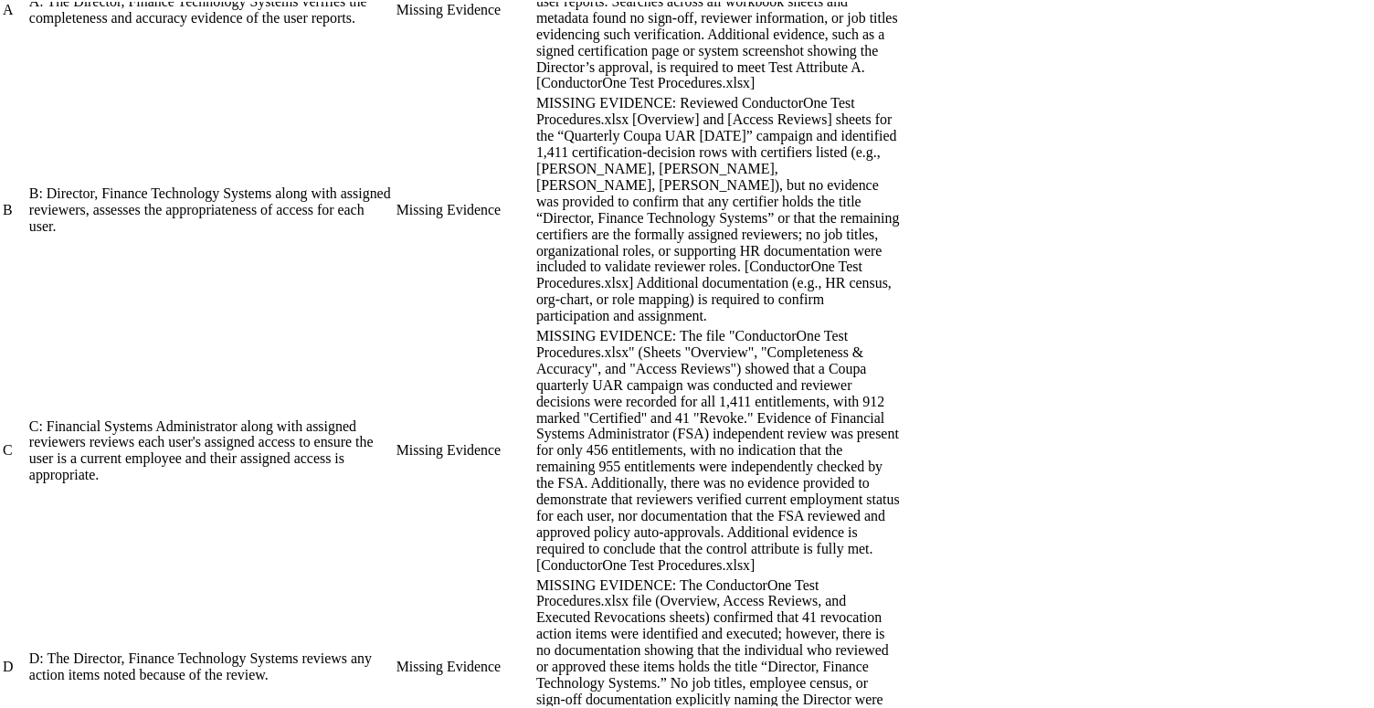
scroll to position [113, 0]
drag, startPoint x: 802, startPoint y: 498, endPoint x: 764, endPoint y: 353, distance: 150.2
drag, startPoint x: 764, startPoint y: 353, endPoint x: 808, endPoint y: 471, distance: 126.9
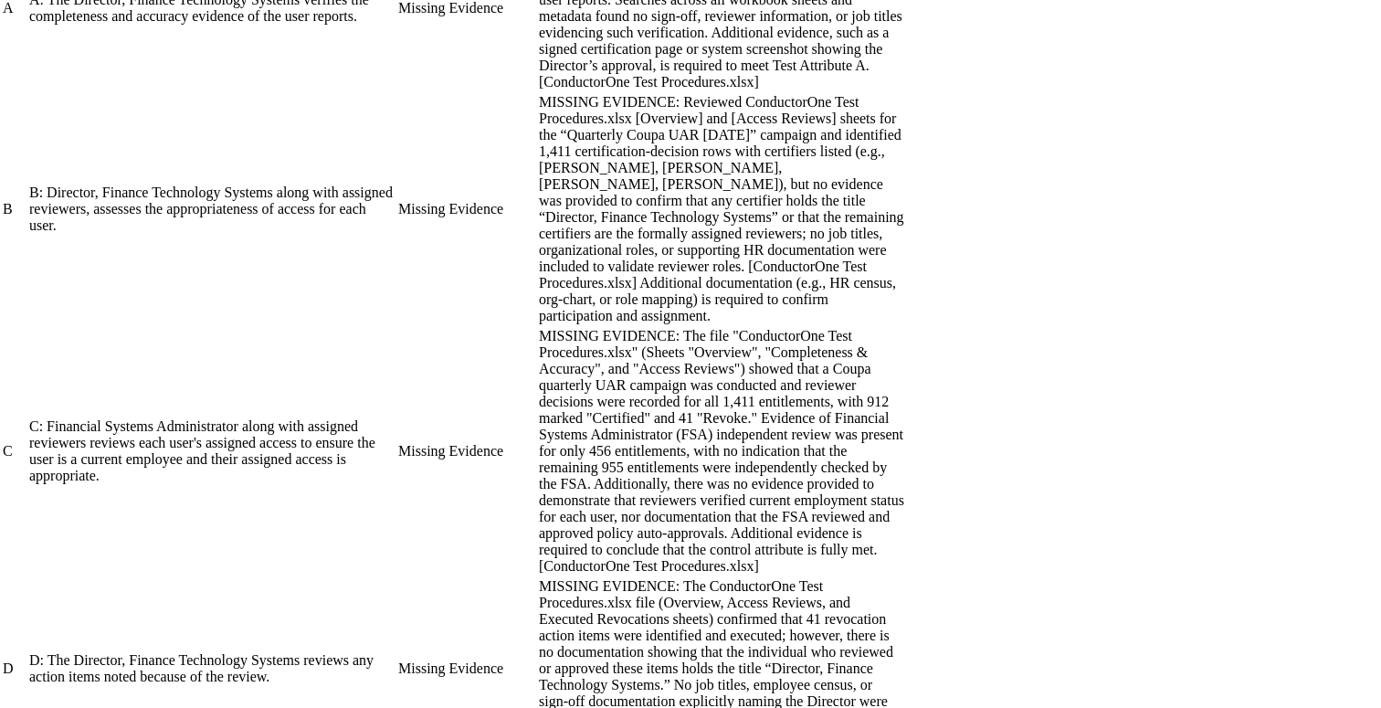
drag, startPoint x: 805, startPoint y: 490, endPoint x: 764, endPoint y: 352, distance: 144.5
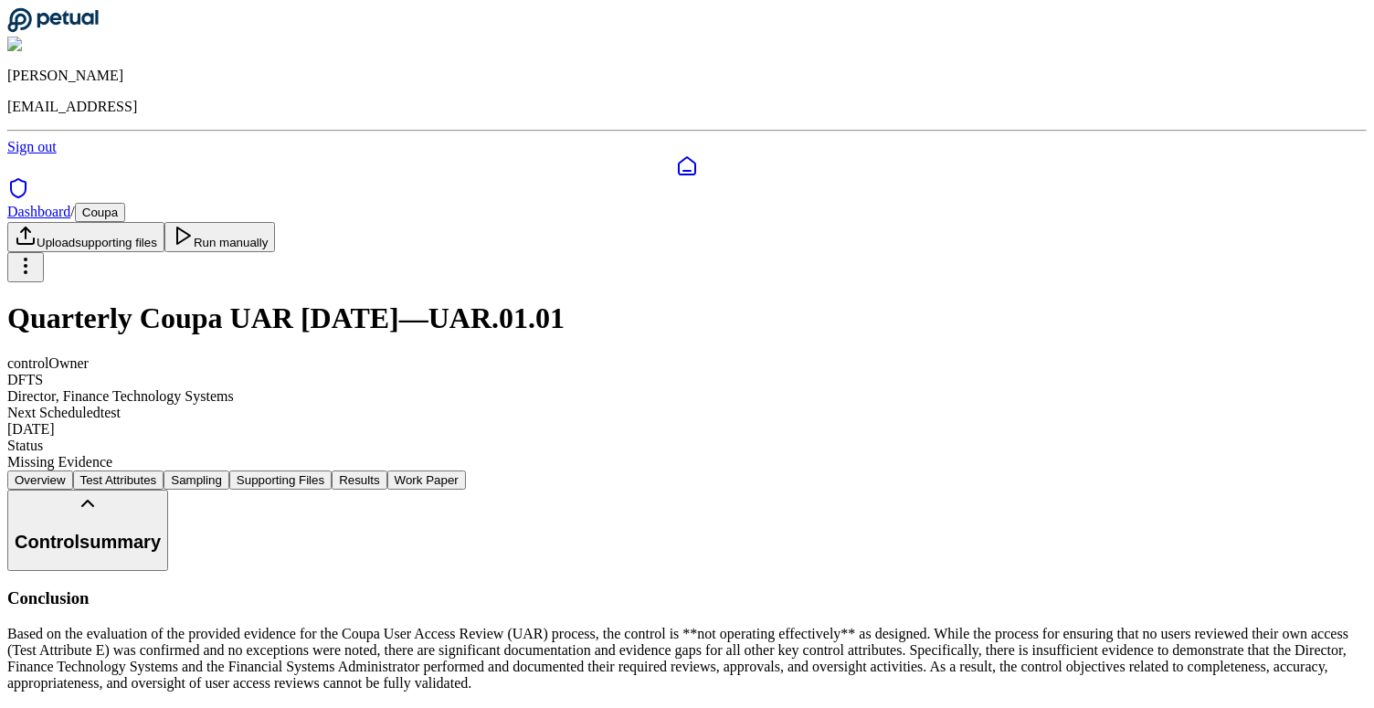
click at [466, 470] on button "Work Paper" at bounding box center [426, 479] width 79 height 19
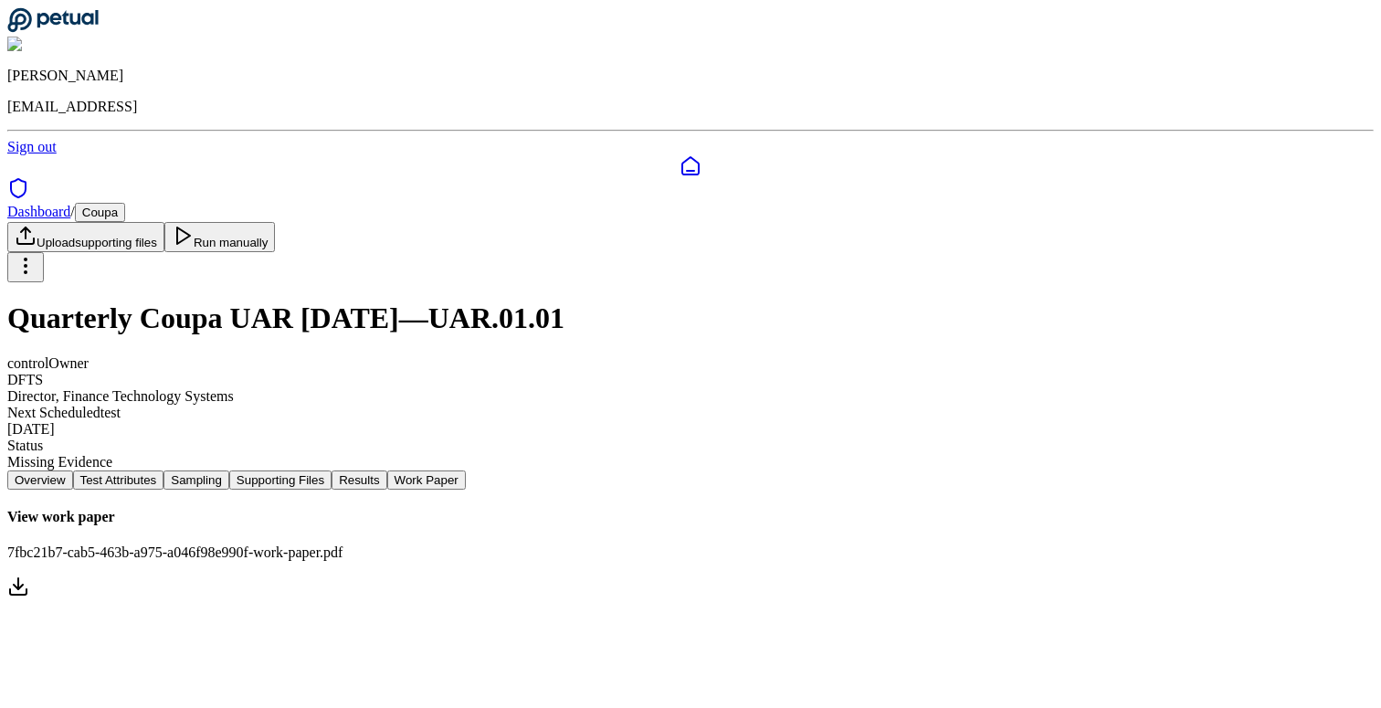
click at [657, 509] on link "View work paper 7fbc21b7-cab5-463b-a975-a046f98e990f-work-paper.pdf" at bounding box center [690, 555] width 1366 height 92
click at [164, 470] on button "Test Attributes" at bounding box center [118, 479] width 91 height 19
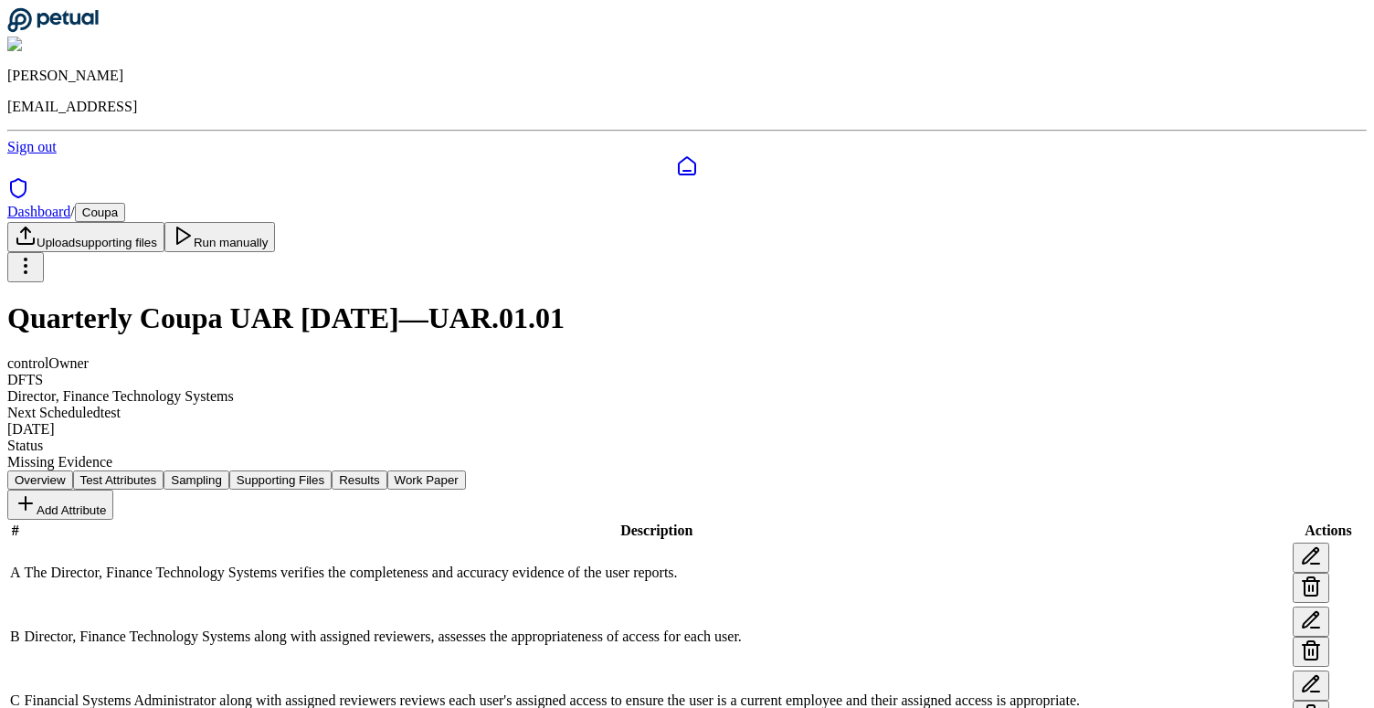
click at [229, 470] on button "Sampling" at bounding box center [196, 479] width 66 height 19
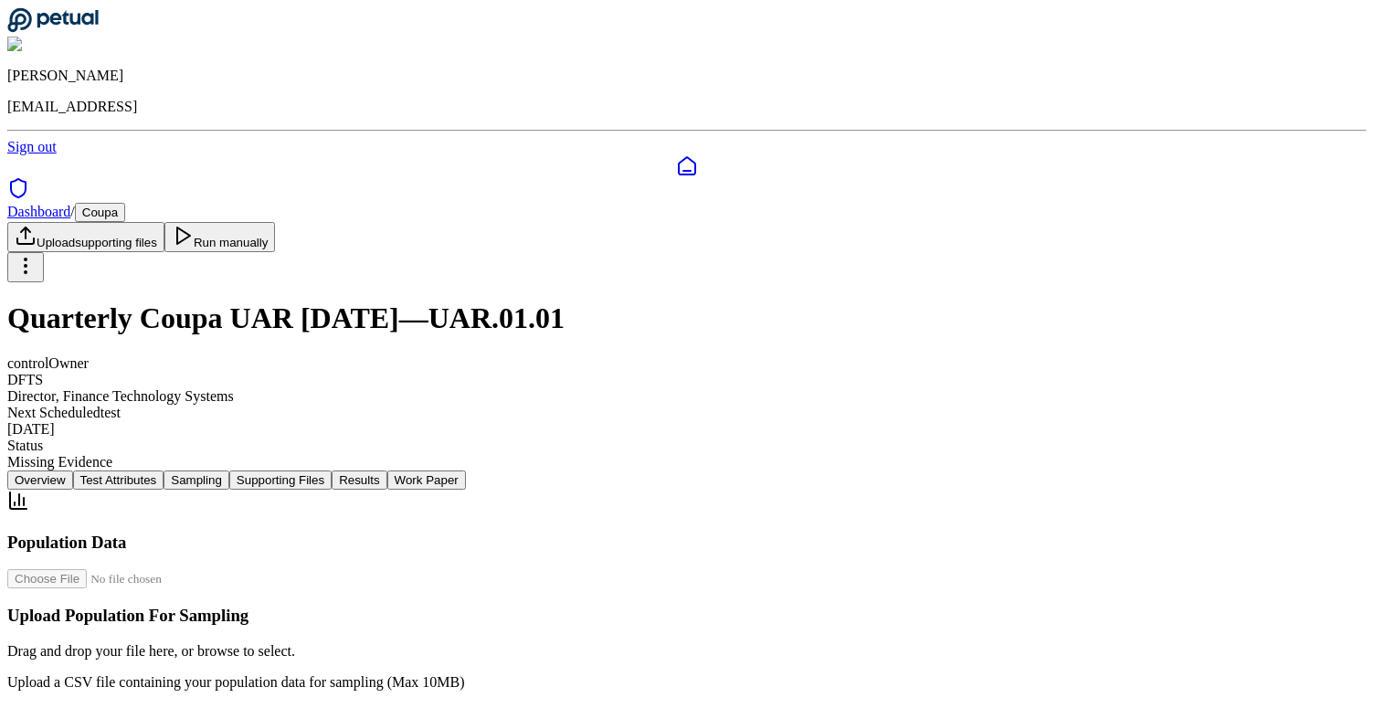
click at [332, 470] on button "Supporting Files" at bounding box center [280, 479] width 102 height 19
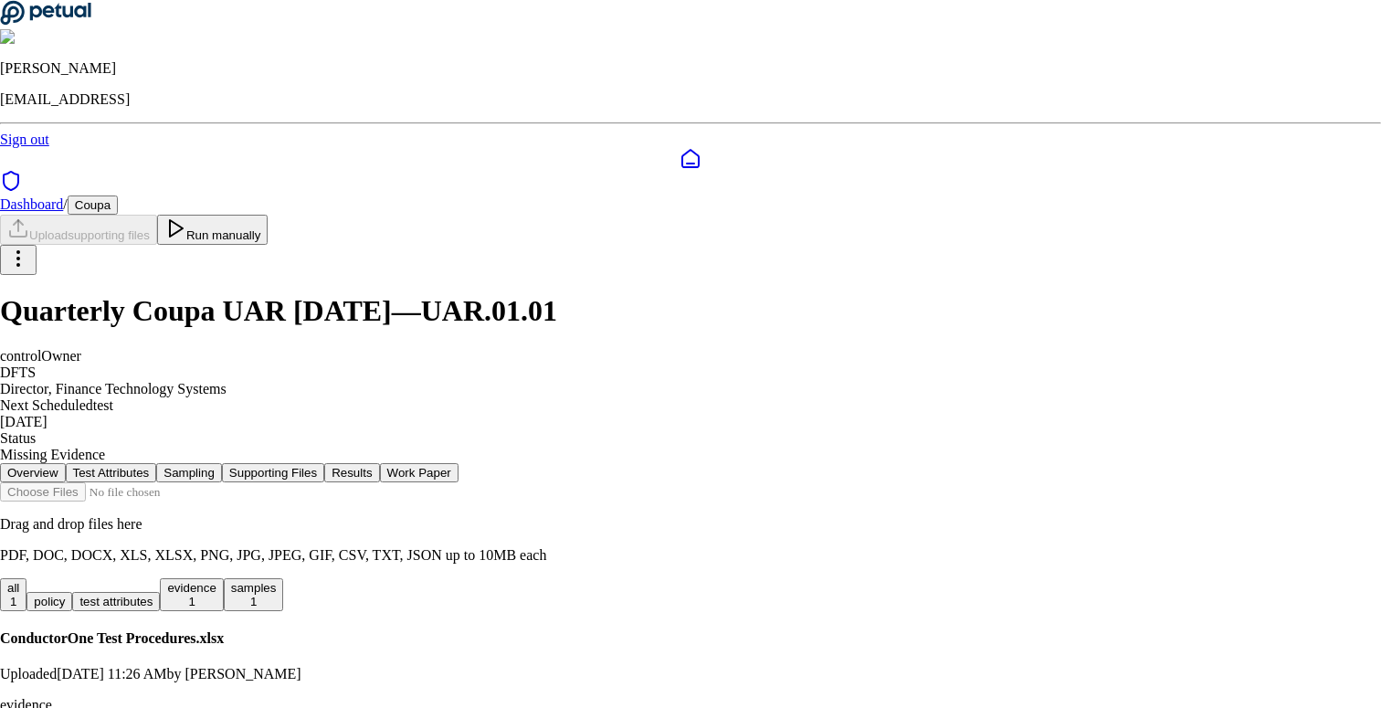
paste textarea "**********"
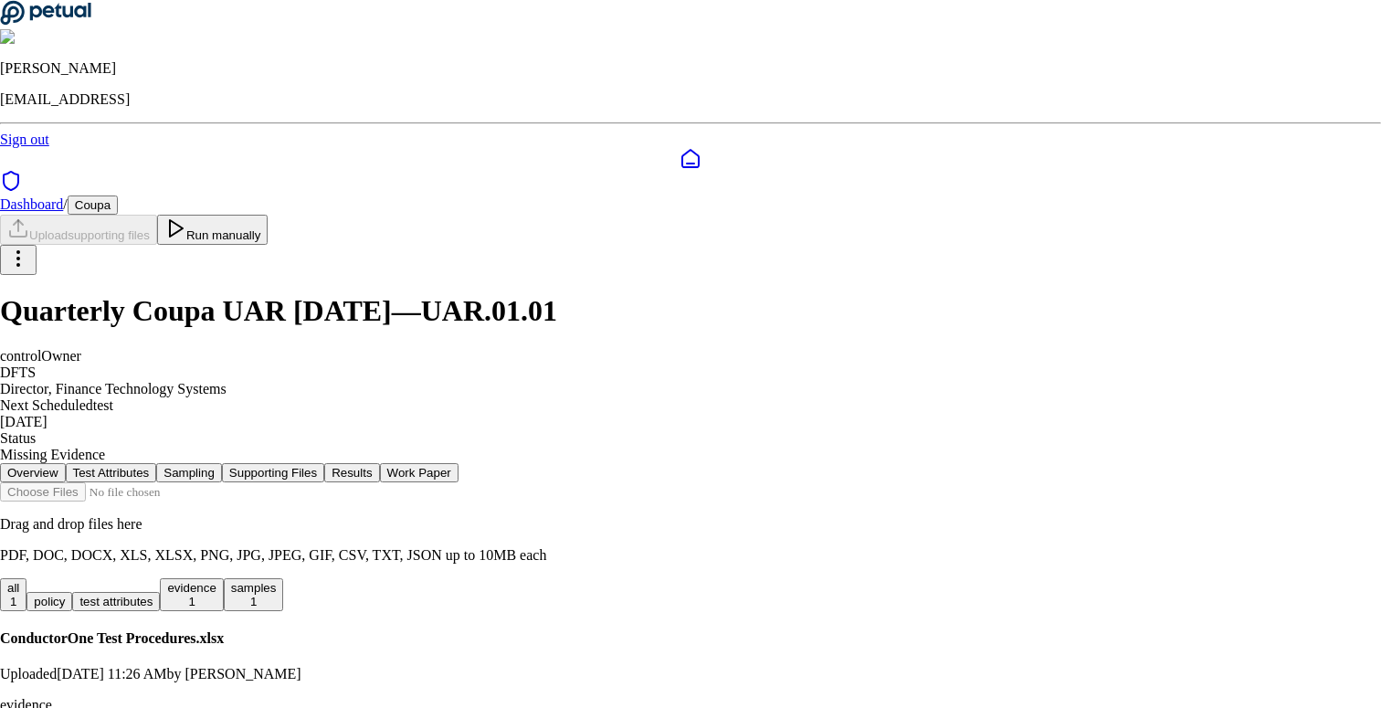
type textarea "**********"
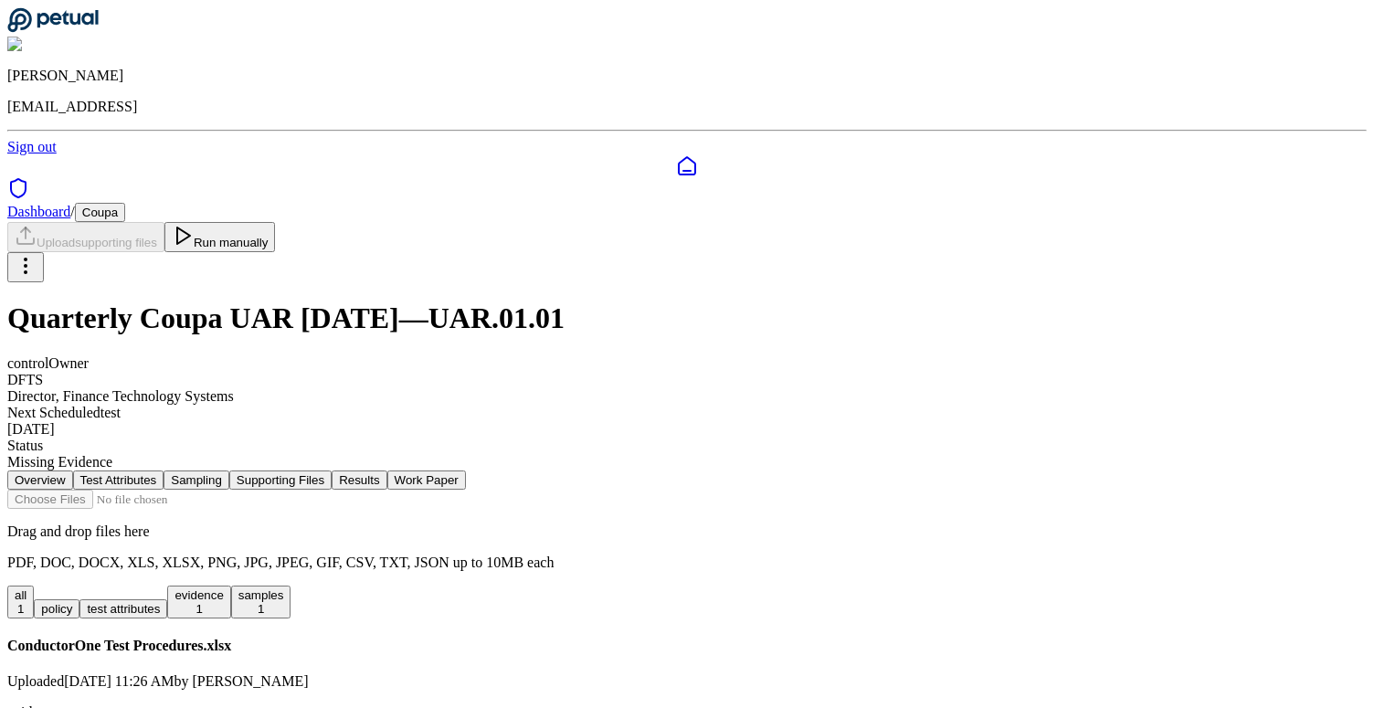
click at [276, 222] on button "Run manually" at bounding box center [219, 237] width 111 height 30
click at [73, 470] on button "Overview" at bounding box center [40, 479] width 66 height 19
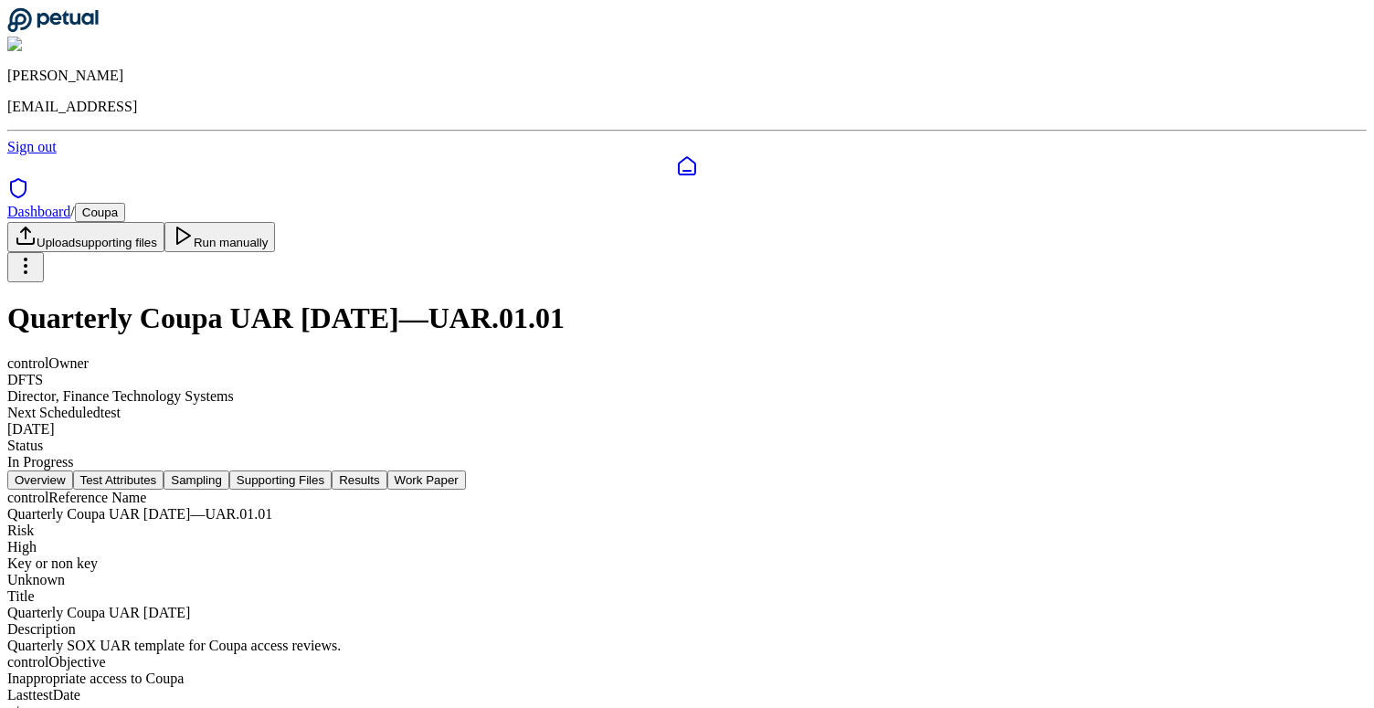
click at [164, 470] on button "Test Attributes" at bounding box center [118, 479] width 91 height 19
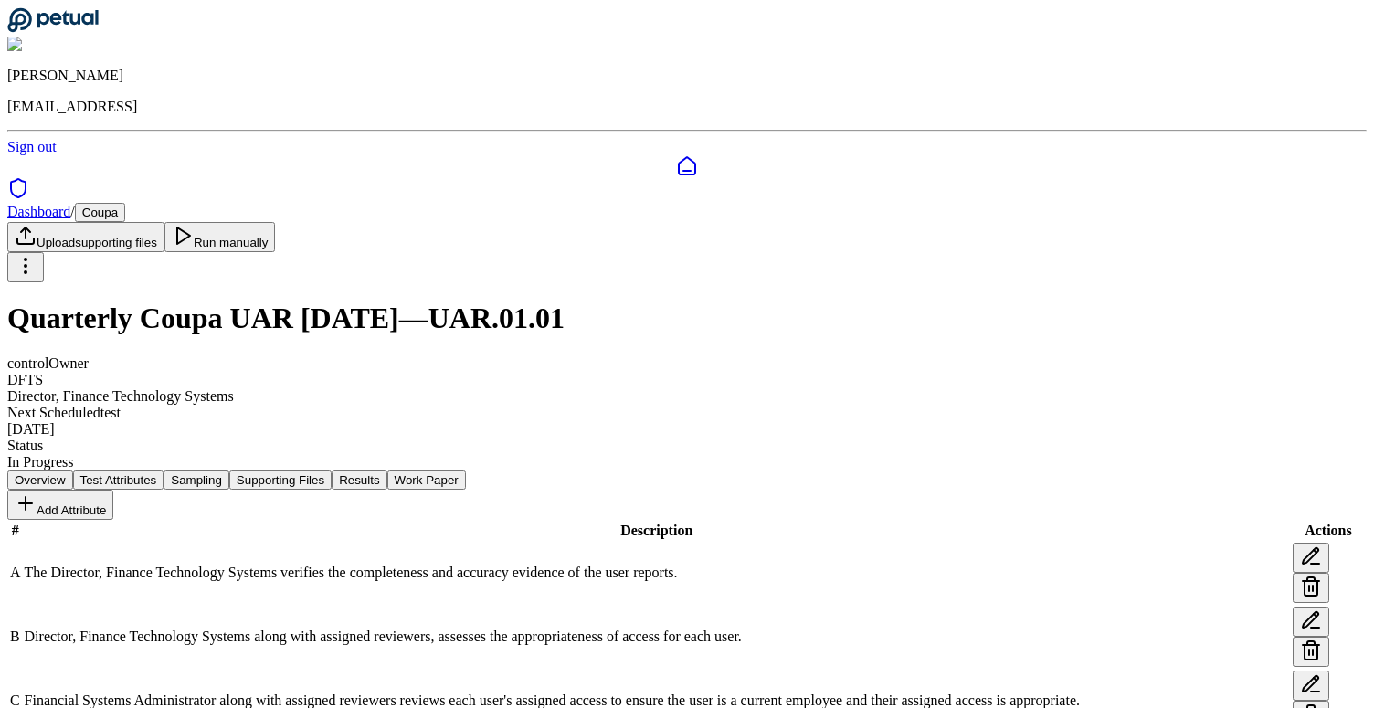
click at [455, 301] on h1 "Quarterly Coupa UAR Jul 2025 — UAR.01.01" at bounding box center [686, 318] width 1359 height 34
click at [457, 301] on h1 "Quarterly Coupa UAR Jul 2025 — UAR.01.01" at bounding box center [686, 318] width 1359 height 34
click at [410, 301] on h1 "Quarterly Coupa UAR Jul 2025 — UAR.01.01" at bounding box center [686, 318] width 1359 height 34
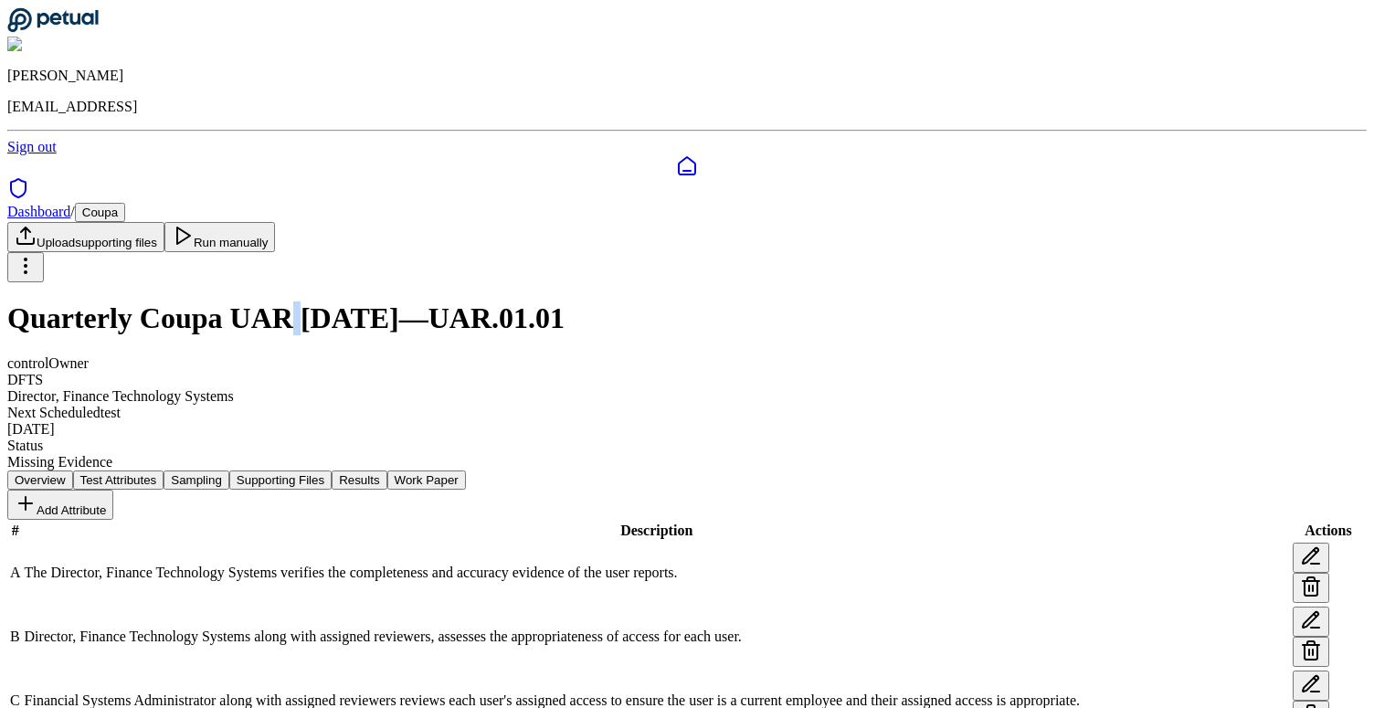
click at [386, 470] on button "Results" at bounding box center [359, 479] width 55 height 19
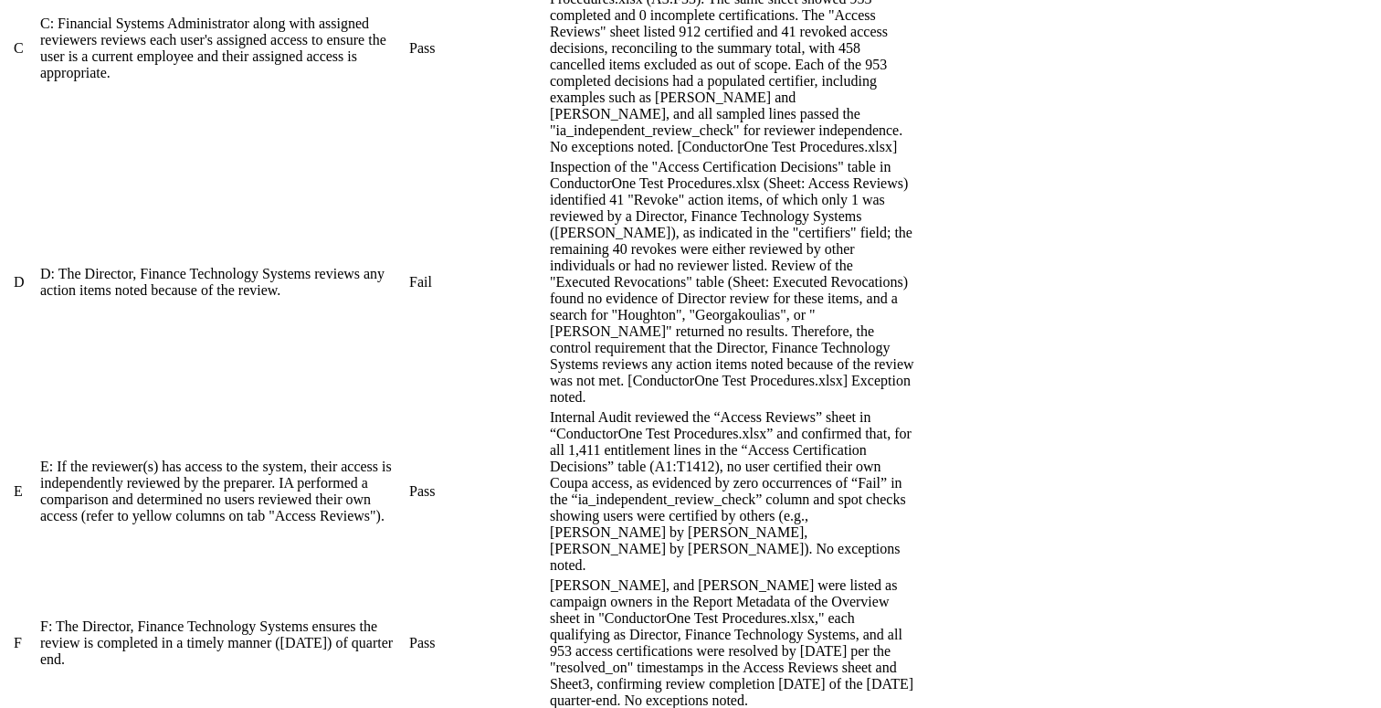
scroll to position [1858, 0]
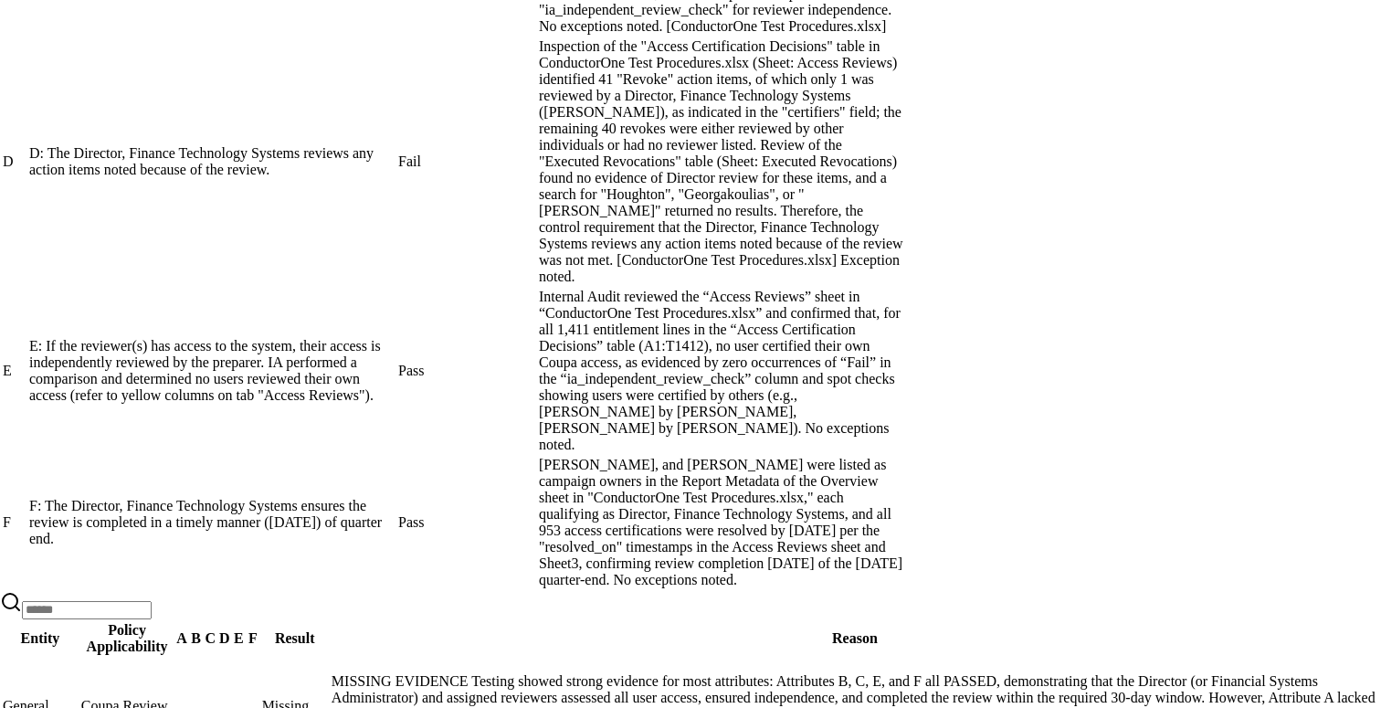
scroll to position [352, 0]
drag, startPoint x: 716, startPoint y: 343, endPoint x: 665, endPoint y: 311, distance: 60.3
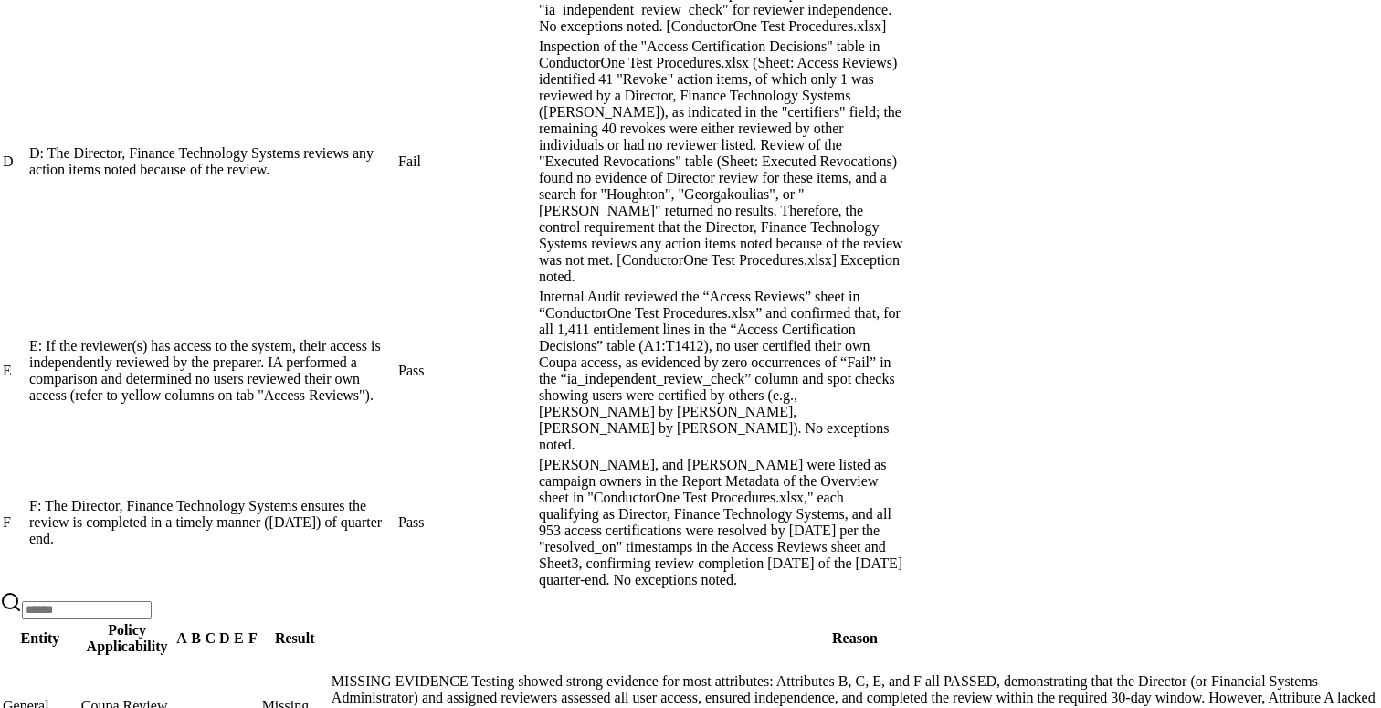
drag, startPoint x: 679, startPoint y: 311, endPoint x: 722, endPoint y: 350, distance: 56.9
drag, startPoint x: 722, startPoint y: 350, endPoint x: 690, endPoint y: 318, distance: 45.2
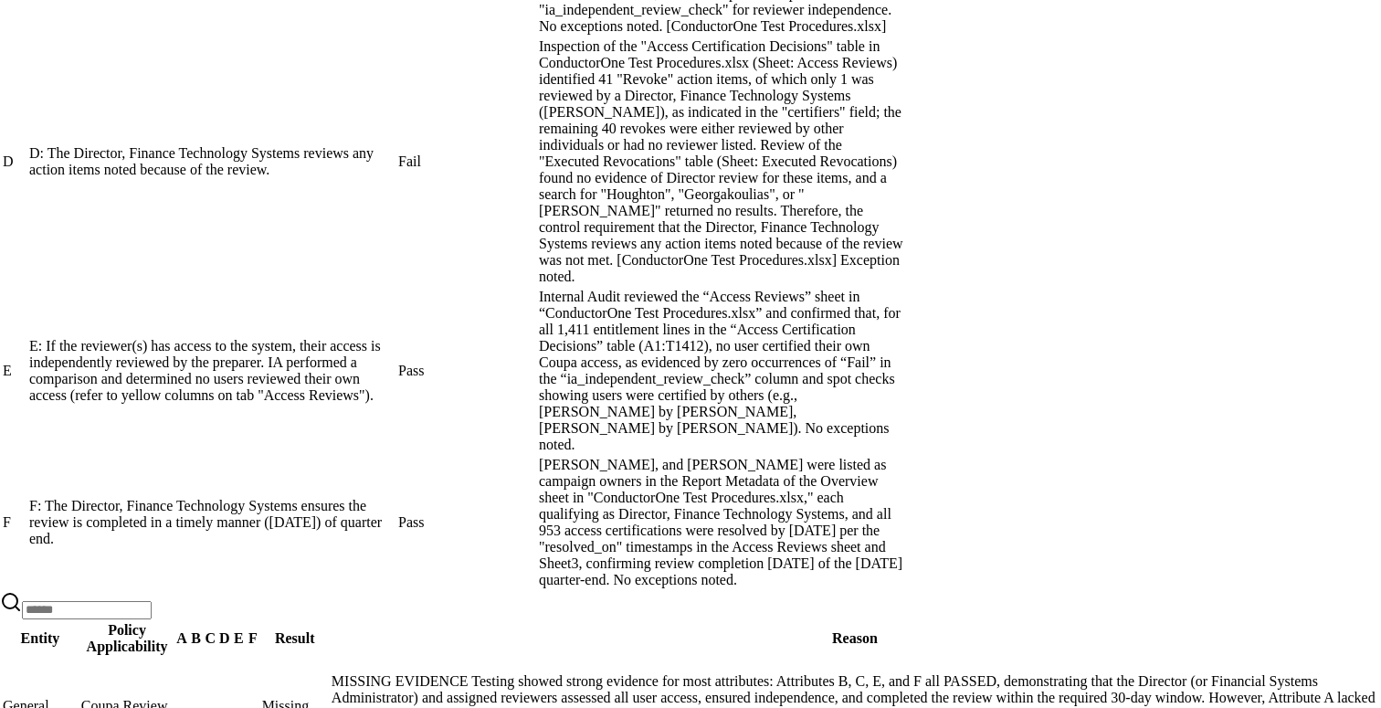
drag, startPoint x: 690, startPoint y: 318, endPoint x: 706, endPoint y: 342, distance: 29.6
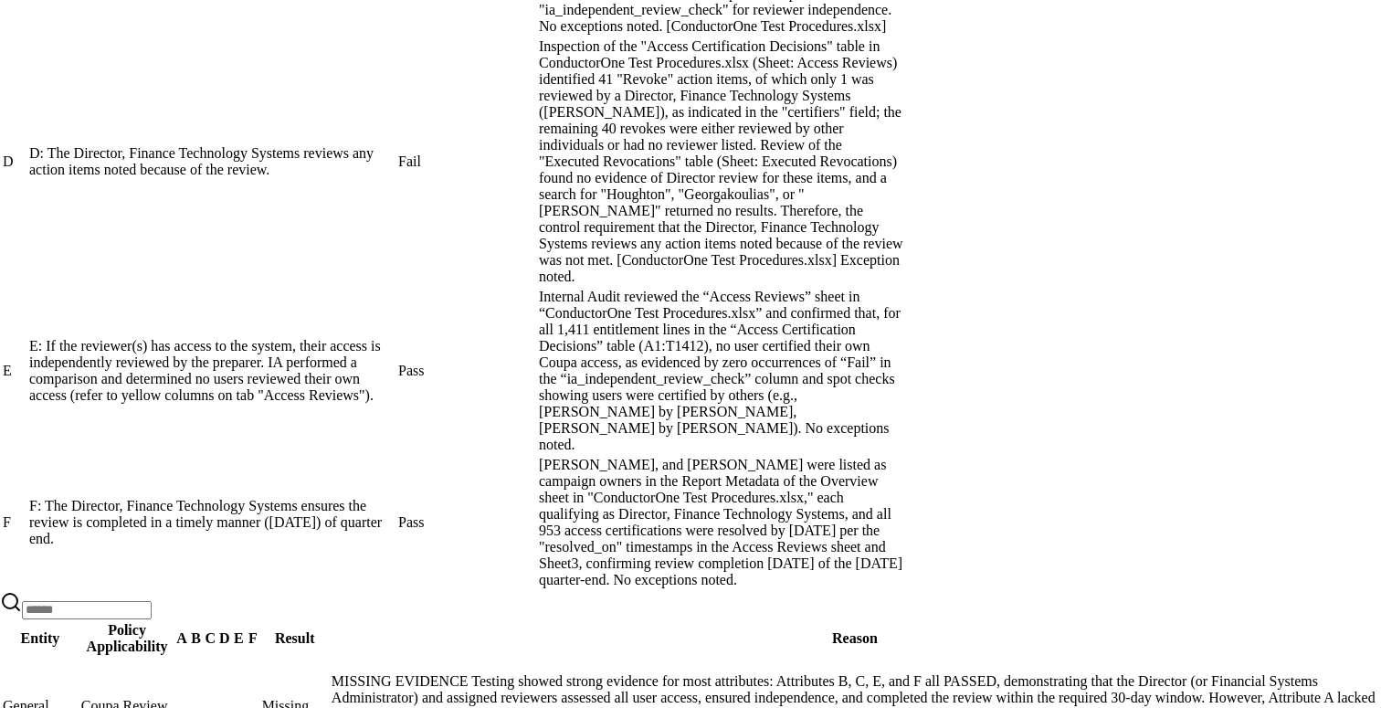
drag, startPoint x: 706, startPoint y: 342, endPoint x: 685, endPoint y: 316, distance: 33.8
drag, startPoint x: 685, startPoint y: 316, endPoint x: 702, endPoint y: 345, distance: 34.0
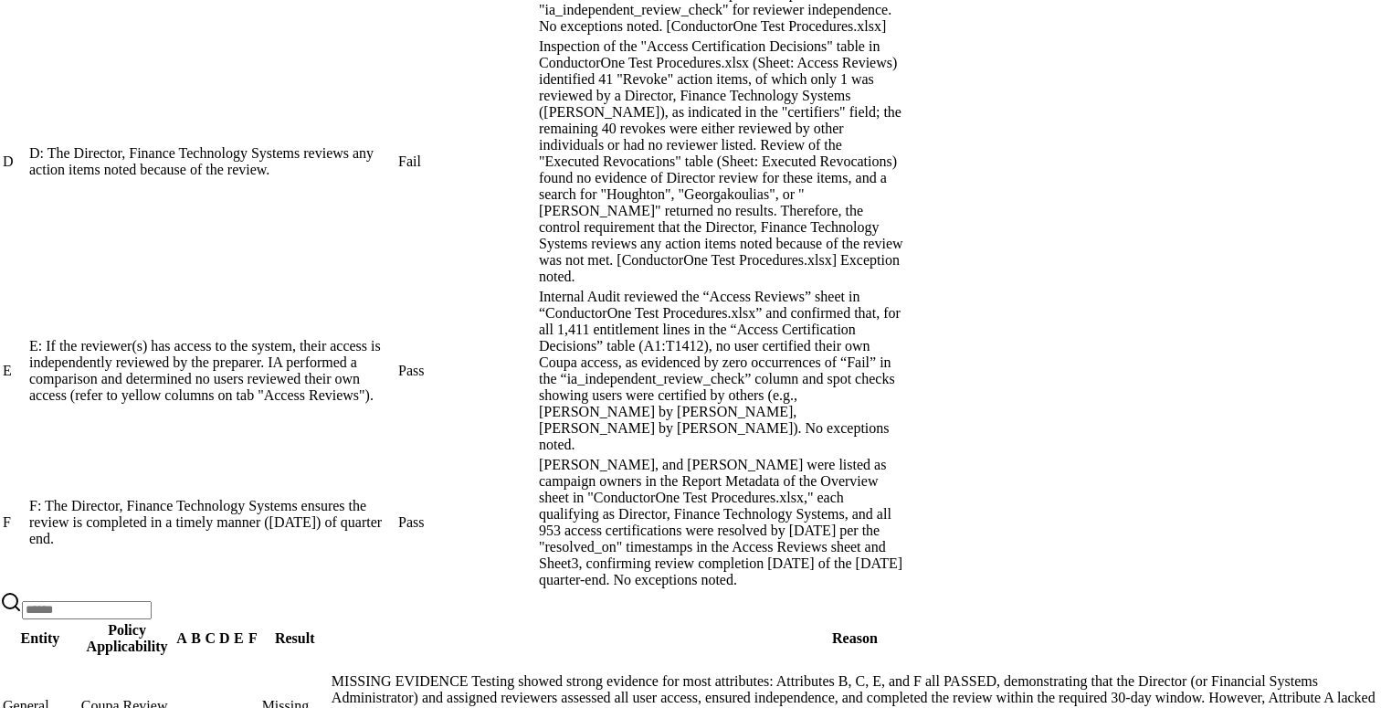
drag, startPoint x: 702, startPoint y: 345, endPoint x: 681, endPoint y: 319, distance: 33.8
drag, startPoint x: 681, startPoint y: 319, endPoint x: 687, endPoint y: 360, distance: 41.5
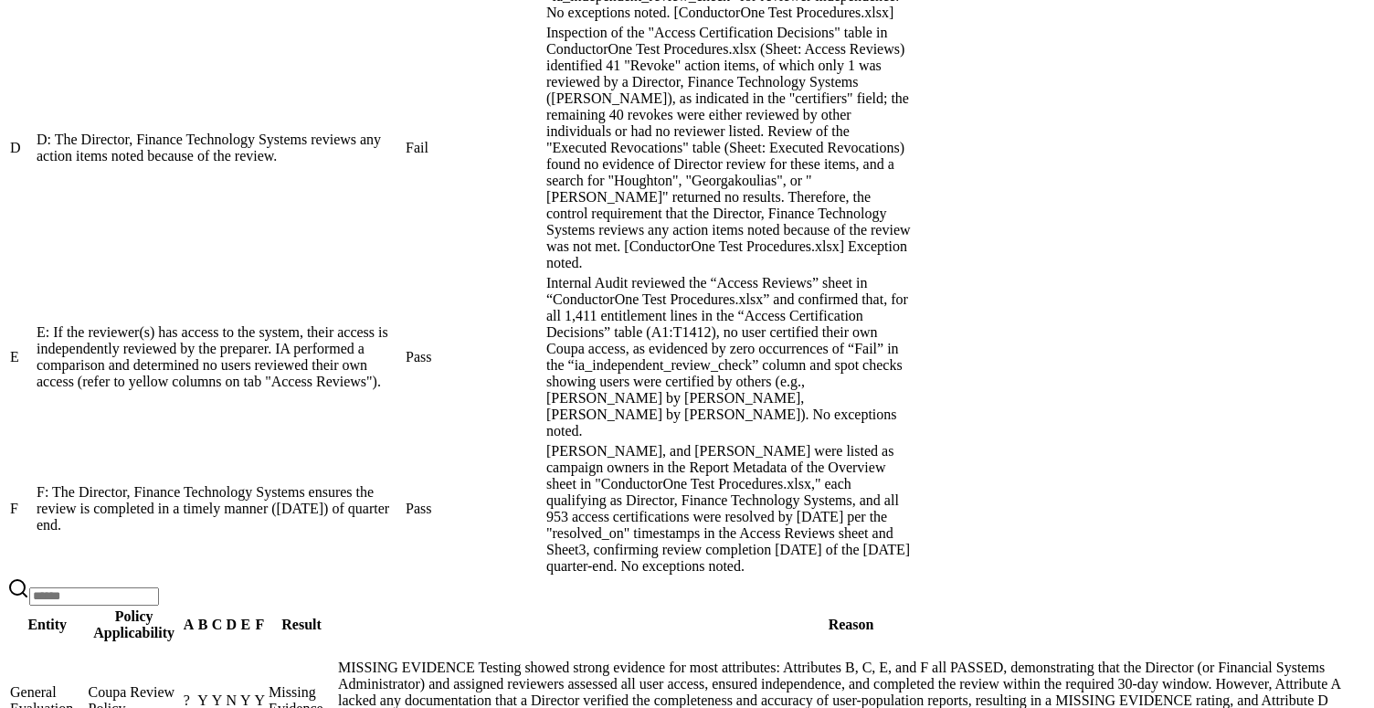
scroll to position [1796, 0]
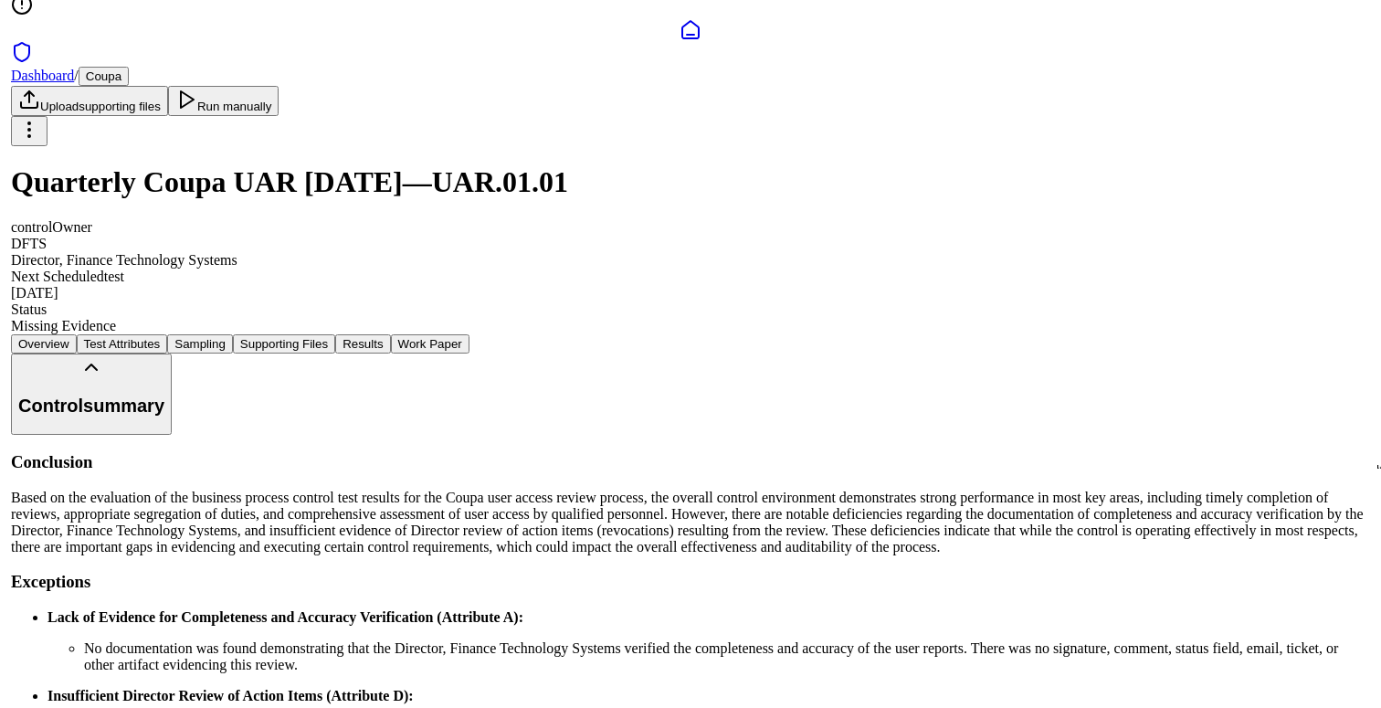
scroll to position [0, 0]
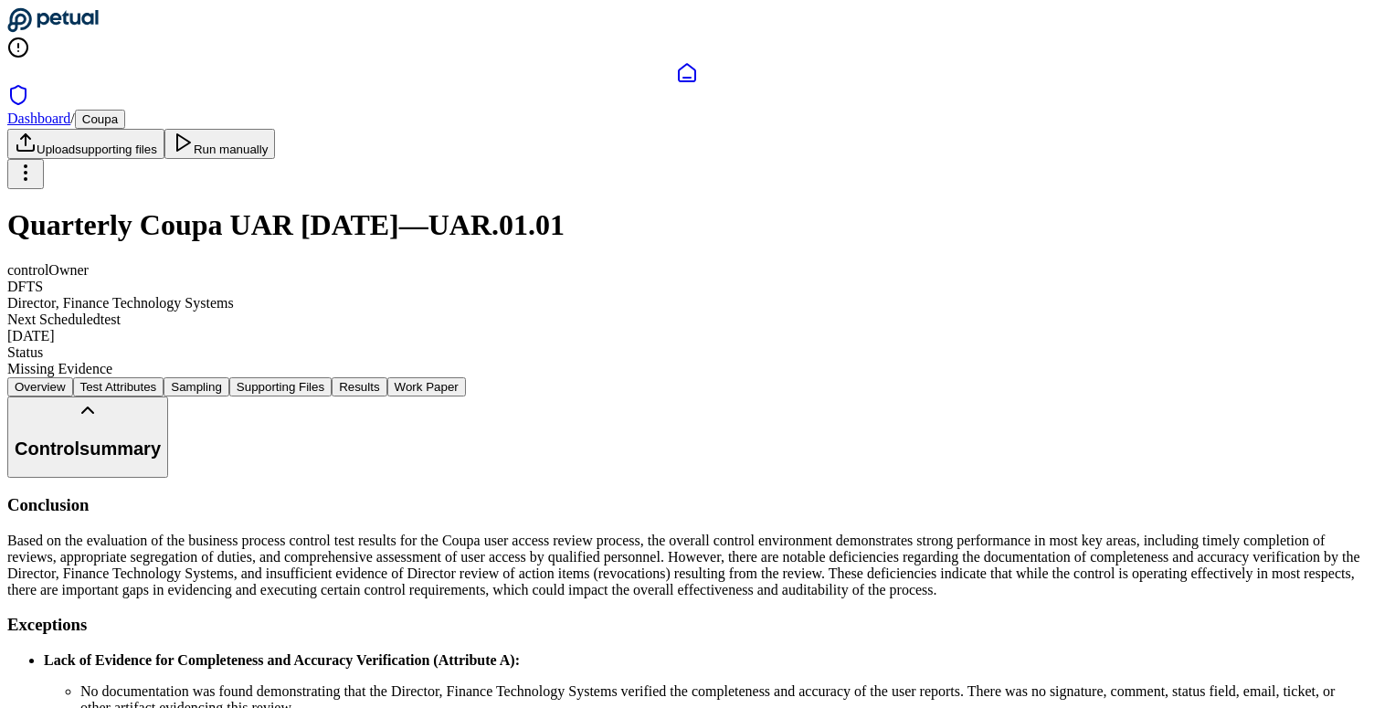
click at [466, 377] on button "Work Paper" at bounding box center [426, 386] width 79 height 19
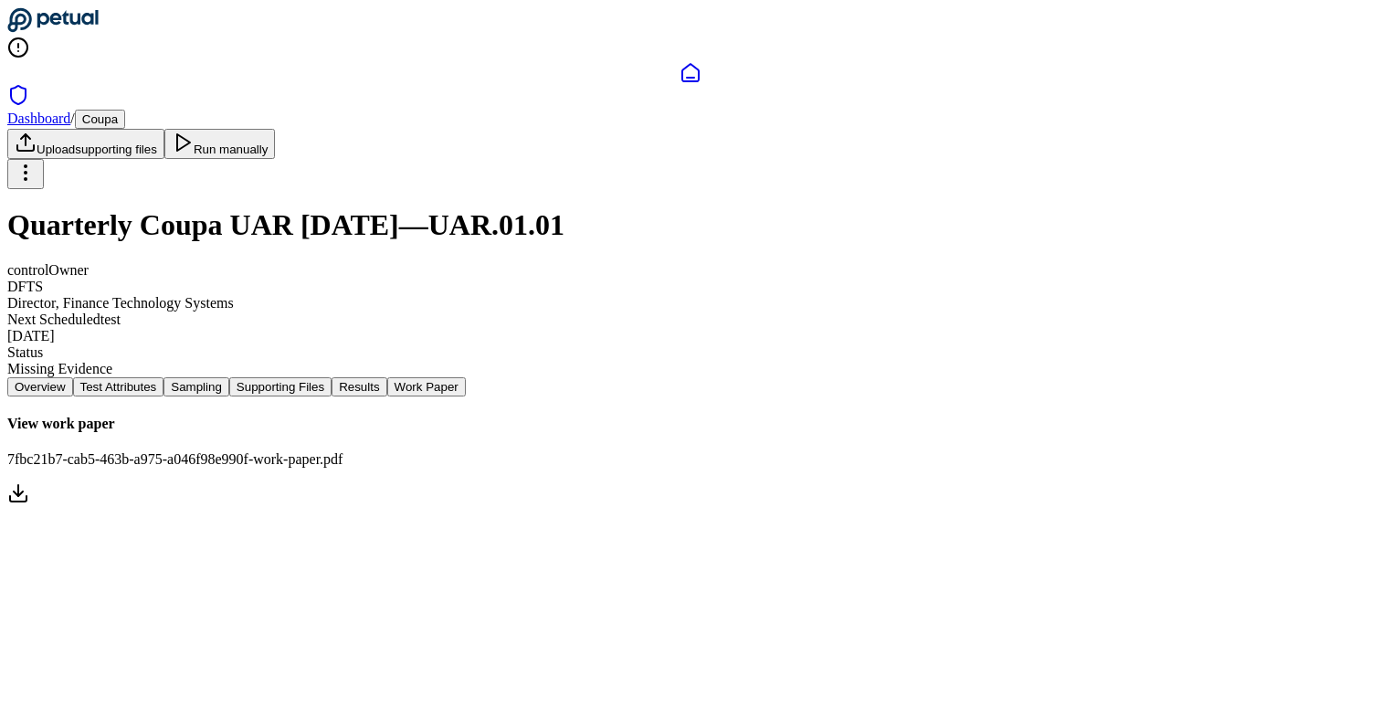
click at [29, 482] on icon at bounding box center [18, 493] width 22 height 22
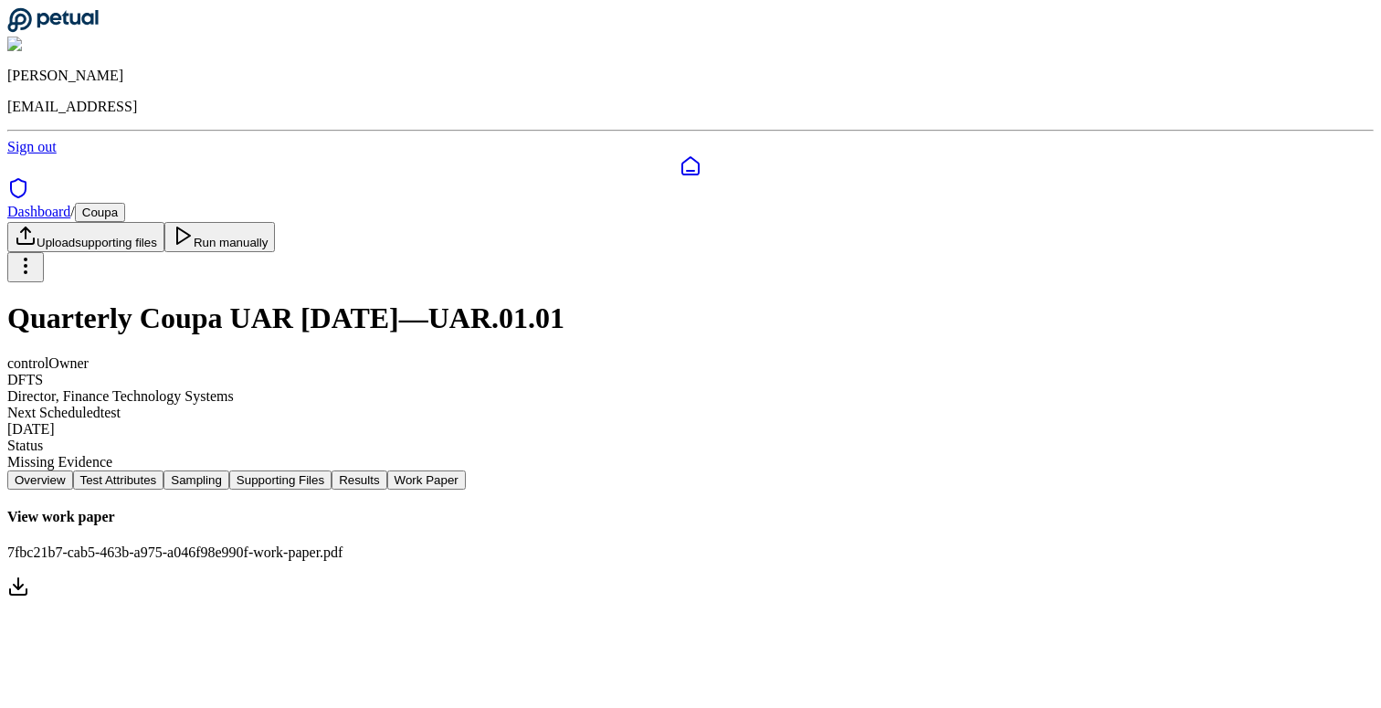
click at [415, 301] on h1 "Quarterly Coupa UAR Jul 2025 — UAR.01.01" at bounding box center [690, 318] width 1366 height 34
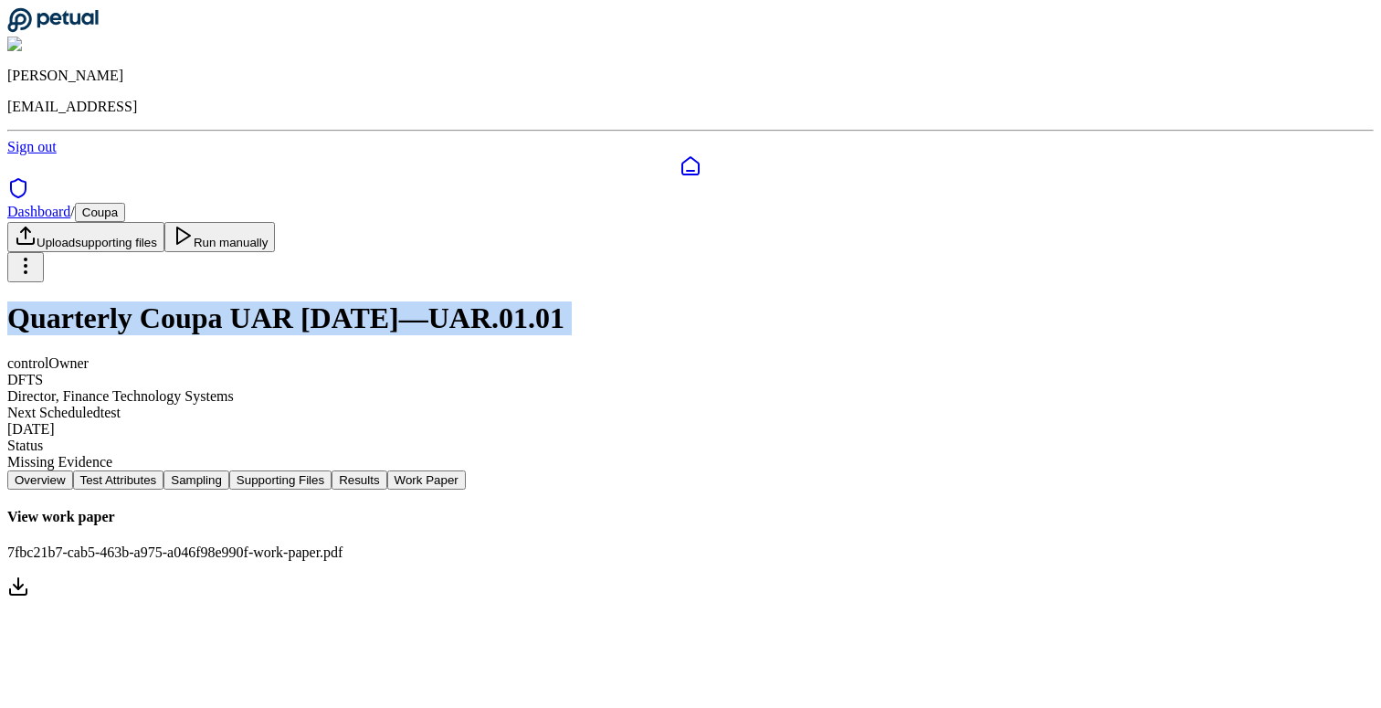
click at [415, 301] on h1 "Quarterly Coupa UAR Jul 2025 — UAR.01.01" at bounding box center [690, 318] width 1366 height 34
click at [70, 204] on link "Dashboard" at bounding box center [38, 212] width 63 height 16
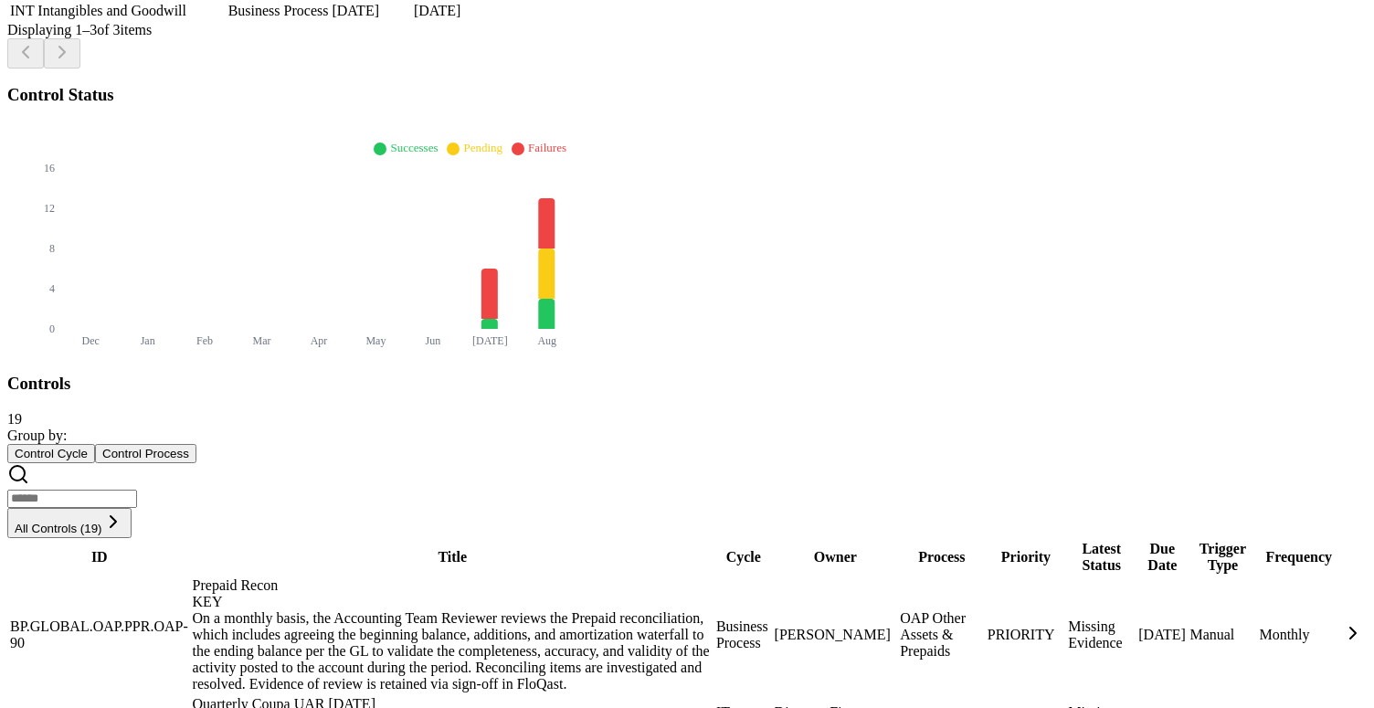
scroll to position [637, 0]
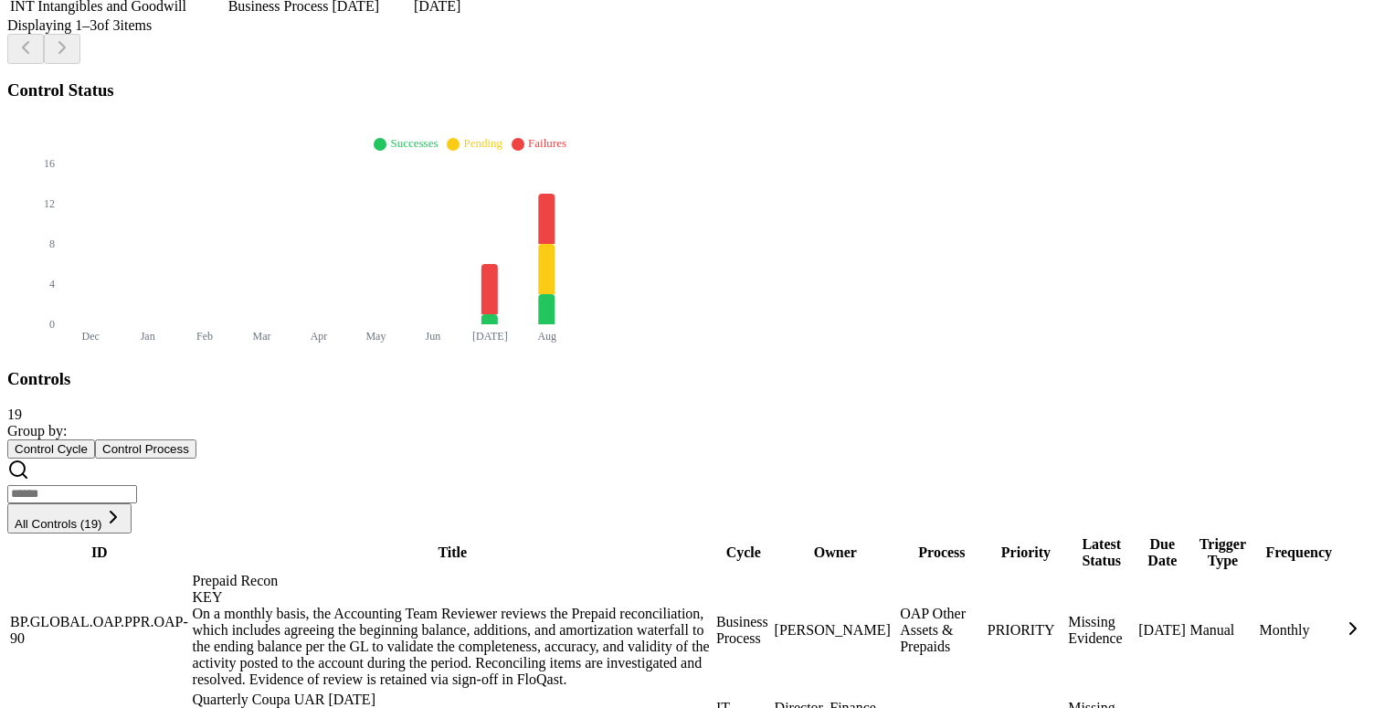
click at [406, 691] on div "Quarterly Coupa UAR [DATE] UNKNOWN" at bounding box center [453, 707] width 520 height 33
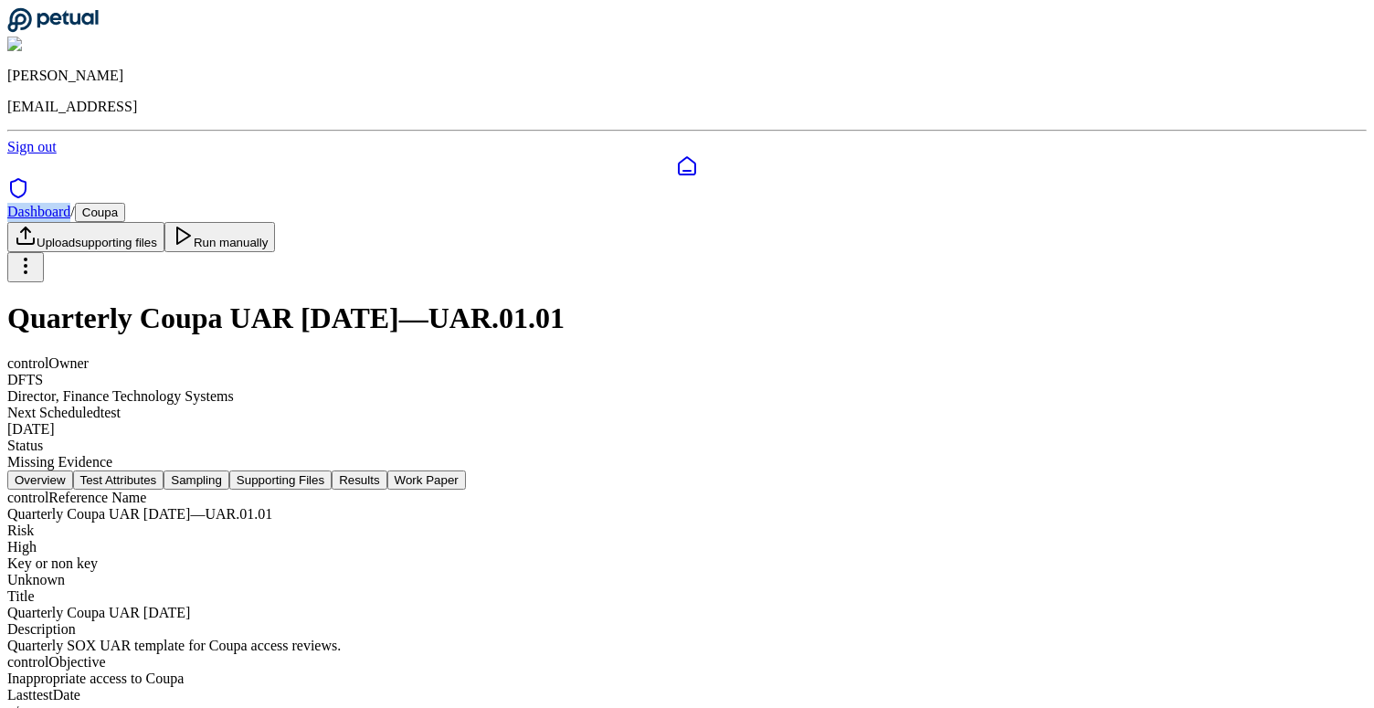
click at [229, 470] on button "Sampling" at bounding box center [196, 479] width 66 height 19
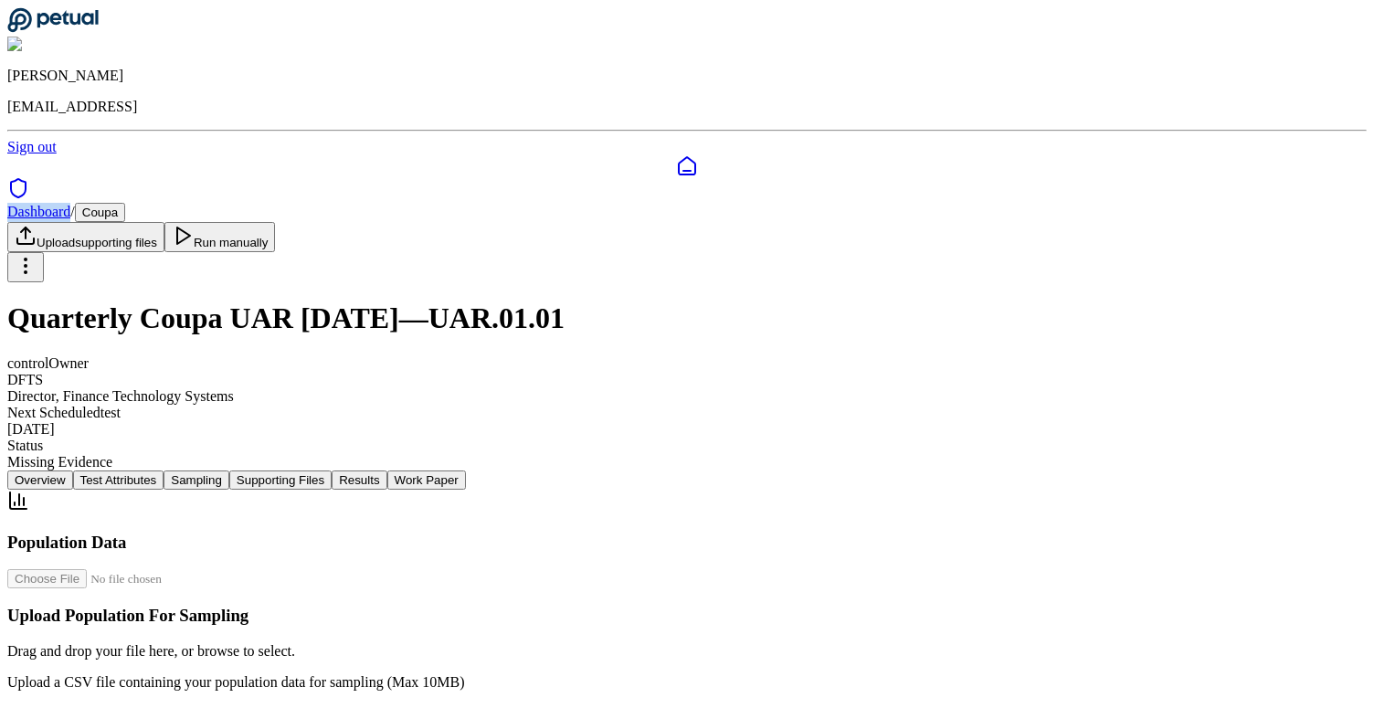
click at [332, 470] on button "Supporting Files" at bounding box center [280, 479] width 102 height 19
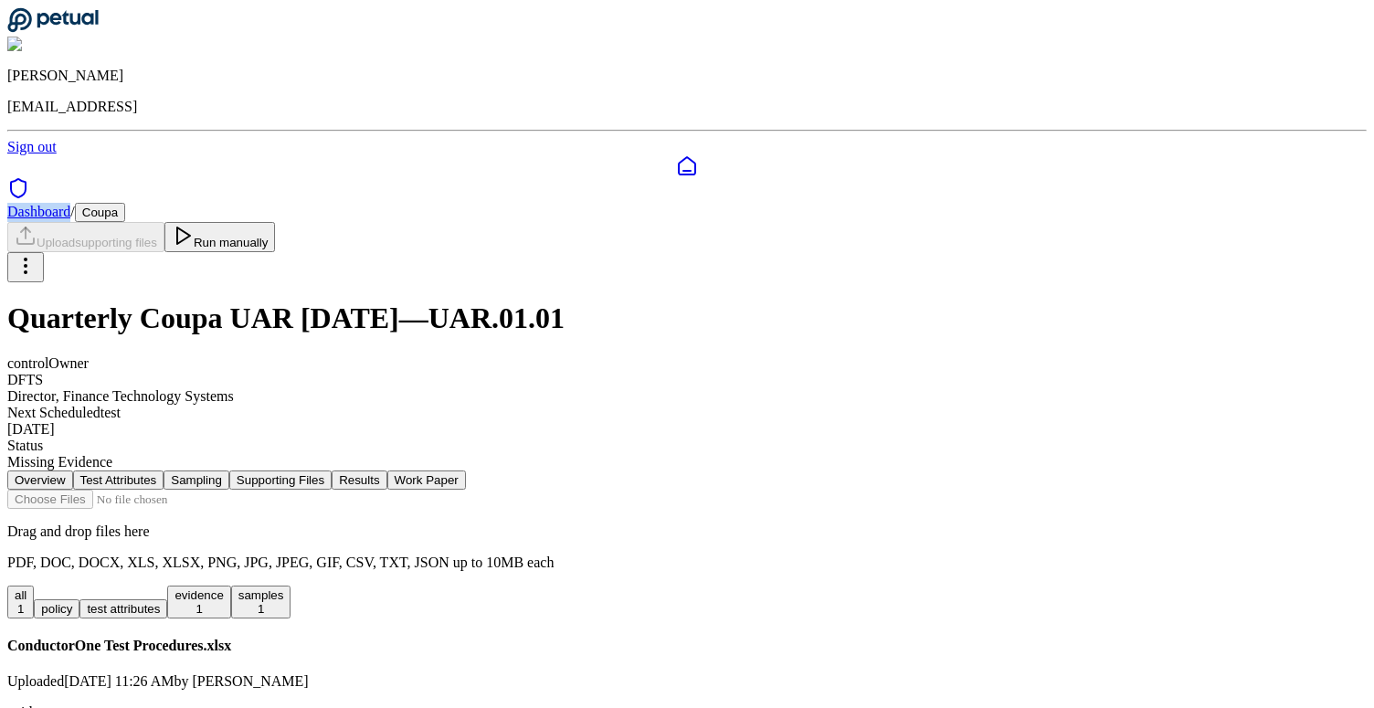
scroll to position [94, 0]
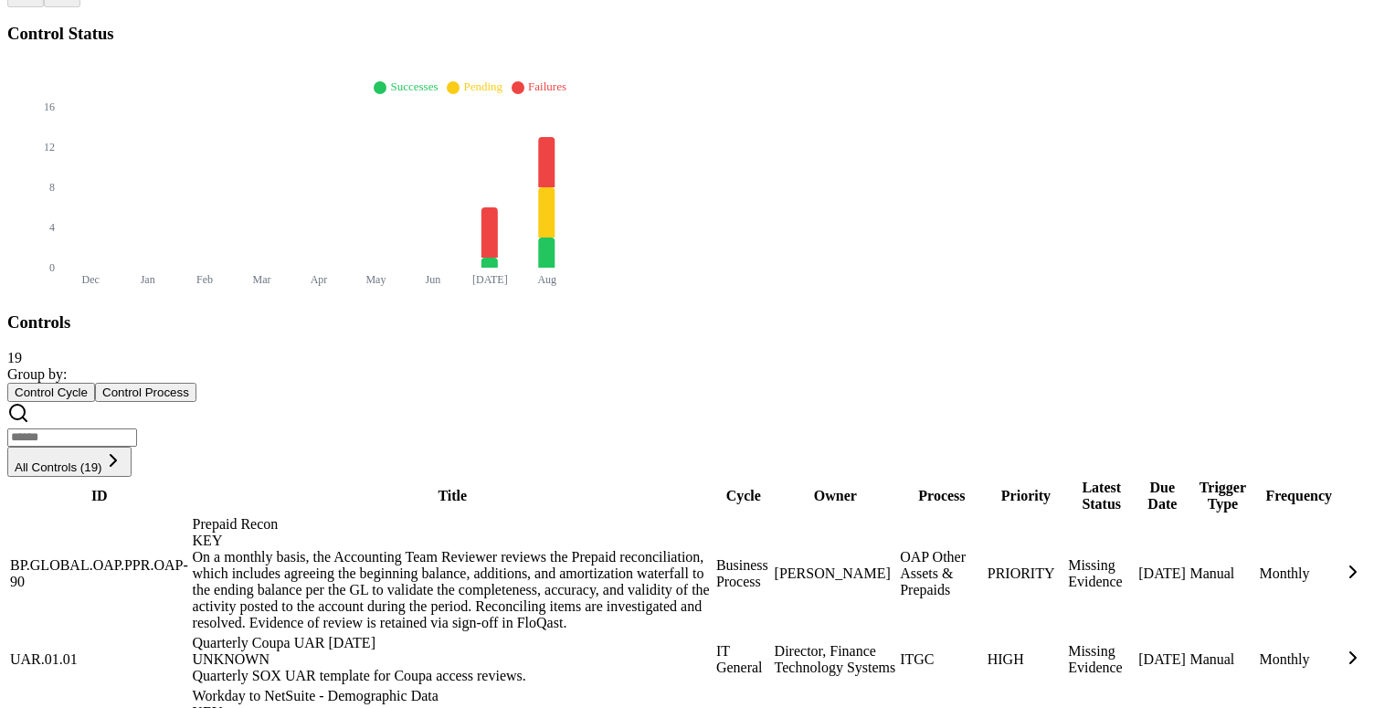
scroll to position [702, 0]
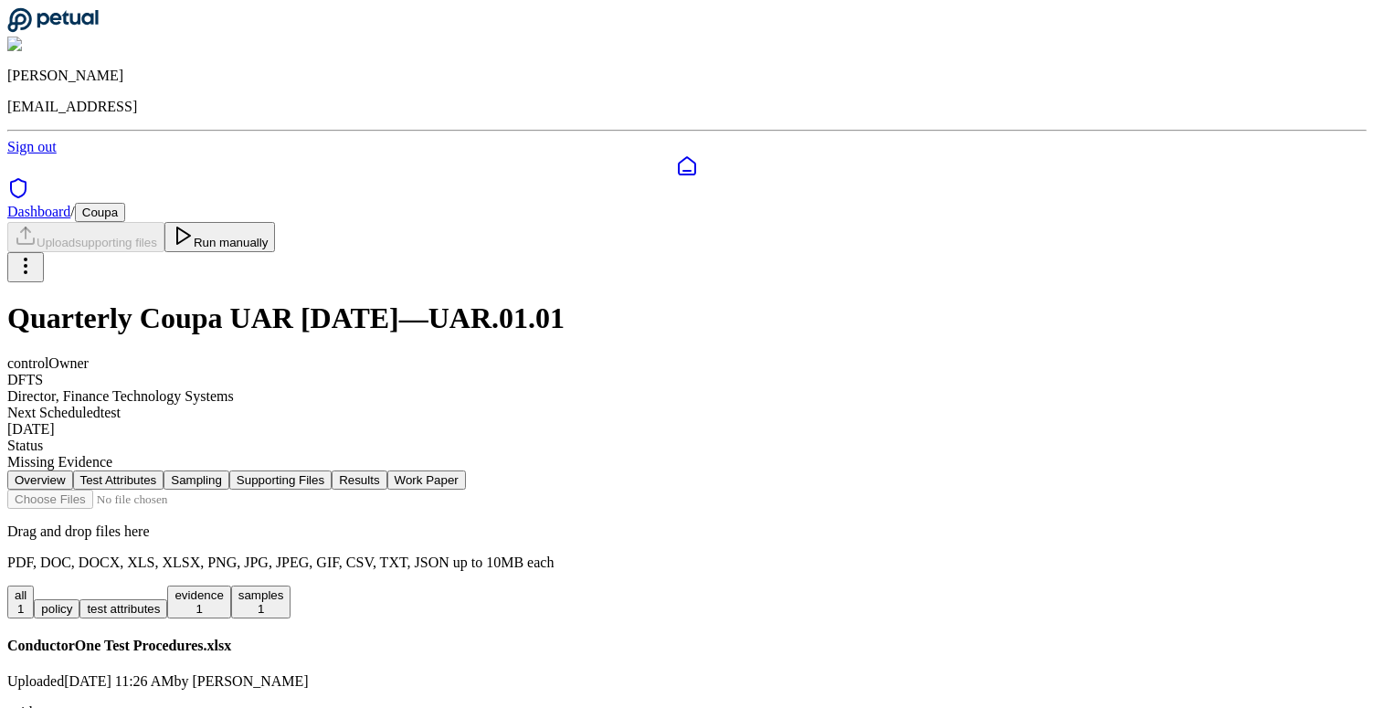
click at [70, 204] on link "Dashboard" at bounding box center [38, 212] width 63 height 16
